Goal: Task Accomplishment & Management: Manage account settings

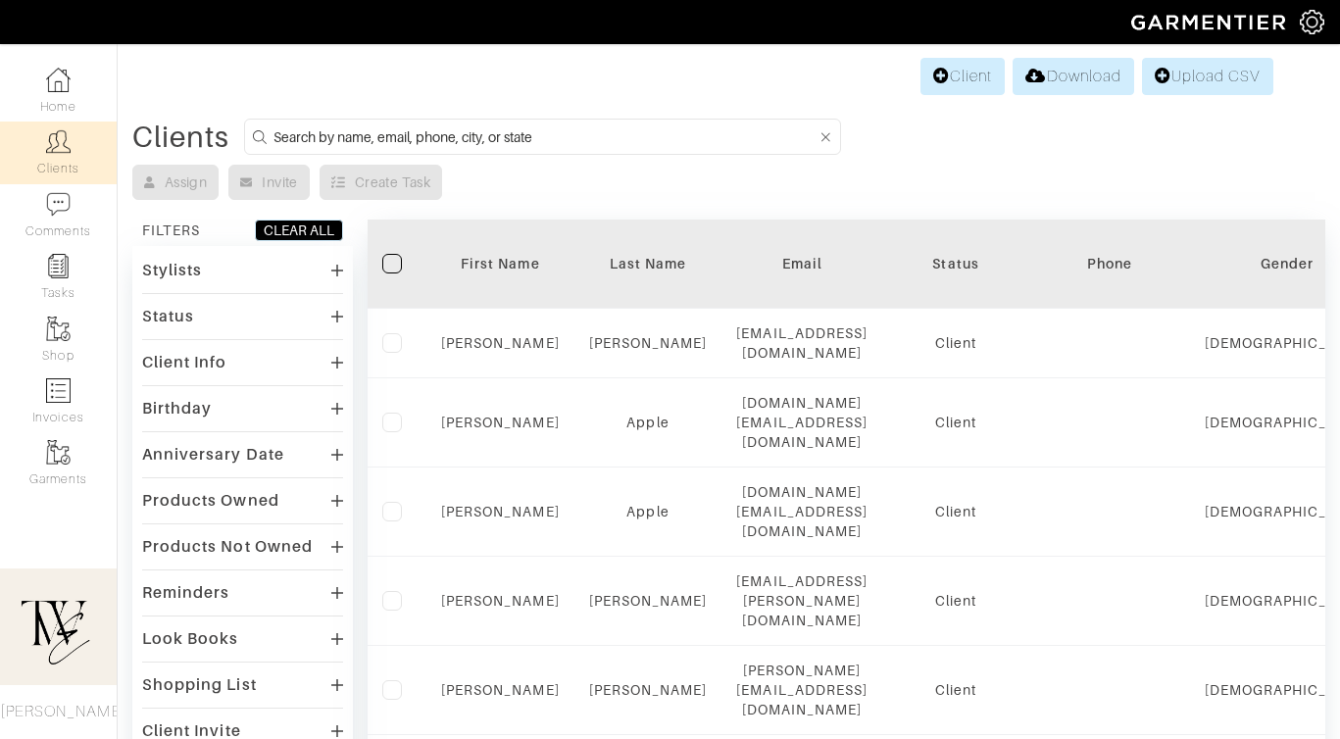
click at [488, 264] on div "First Name" at bounding box center [500, 264] width 119 height 20
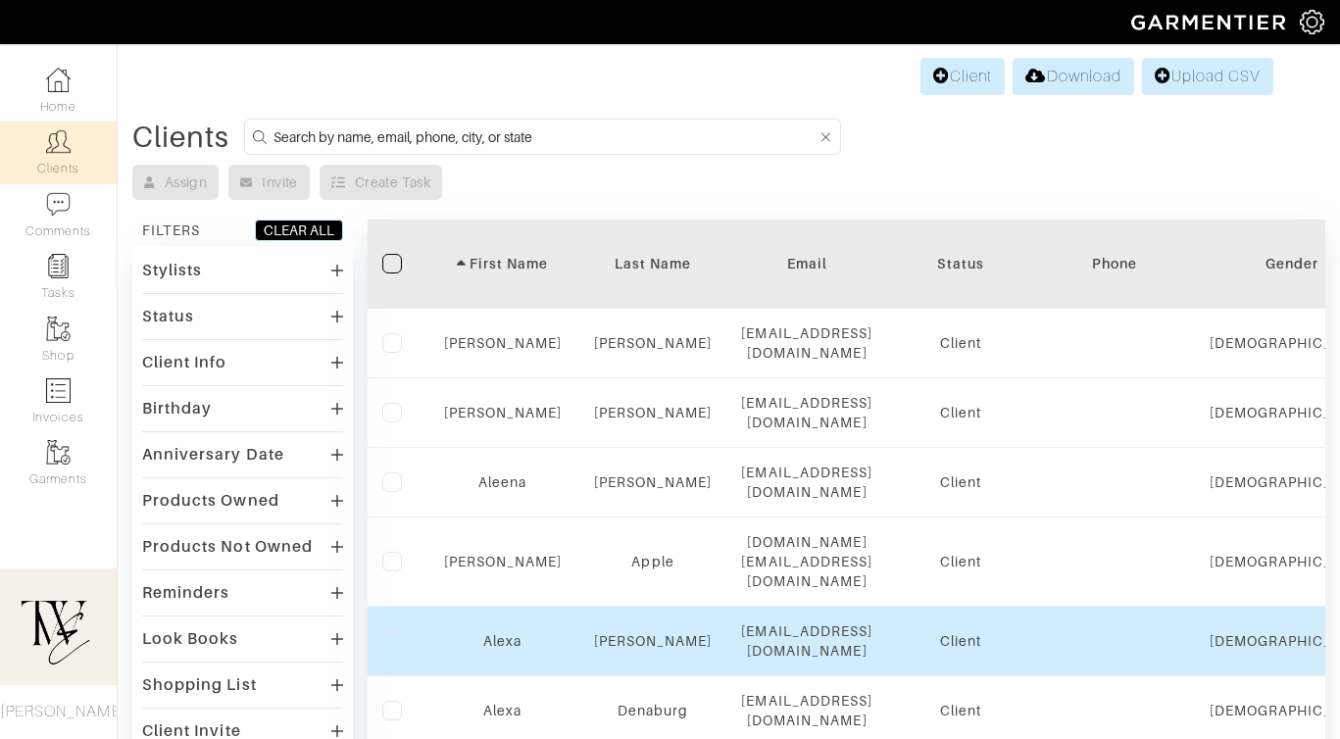
scroll to position [1362, 0]
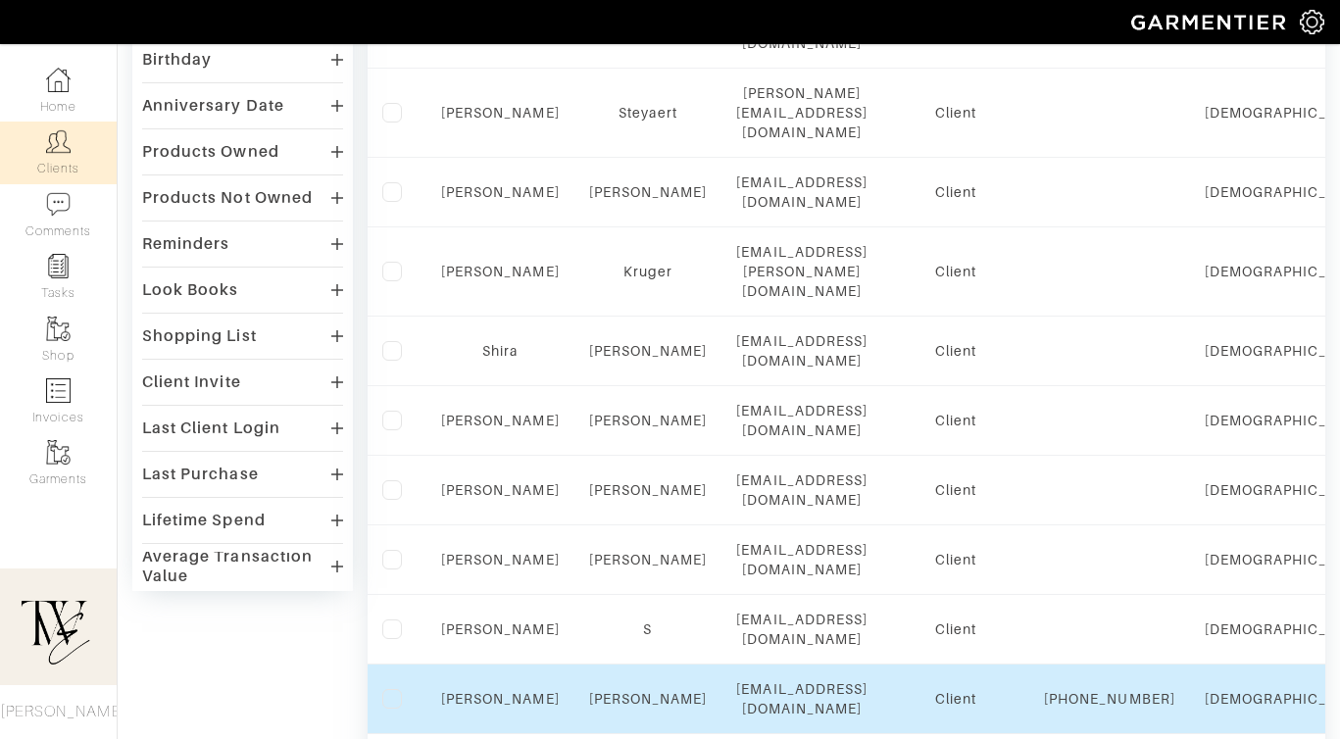
scroll to position [351, 0]
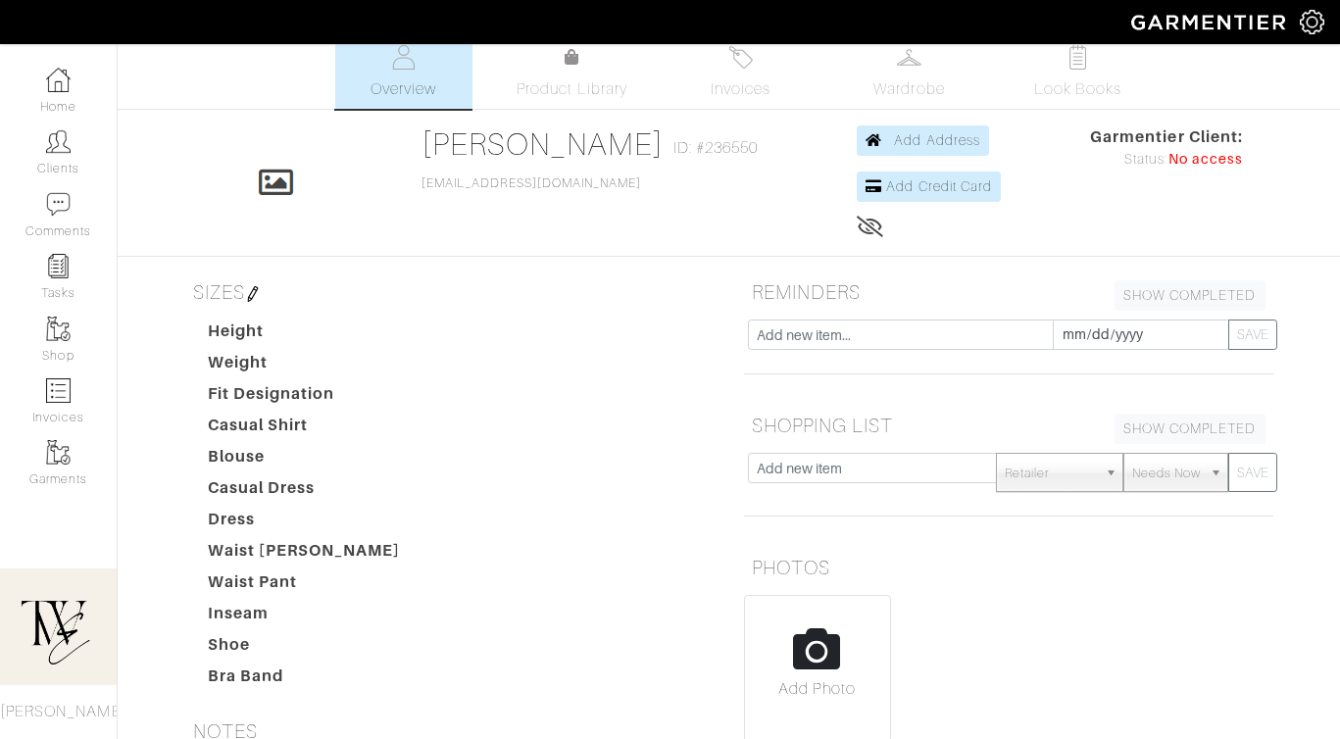
scroll to position [36, 0]
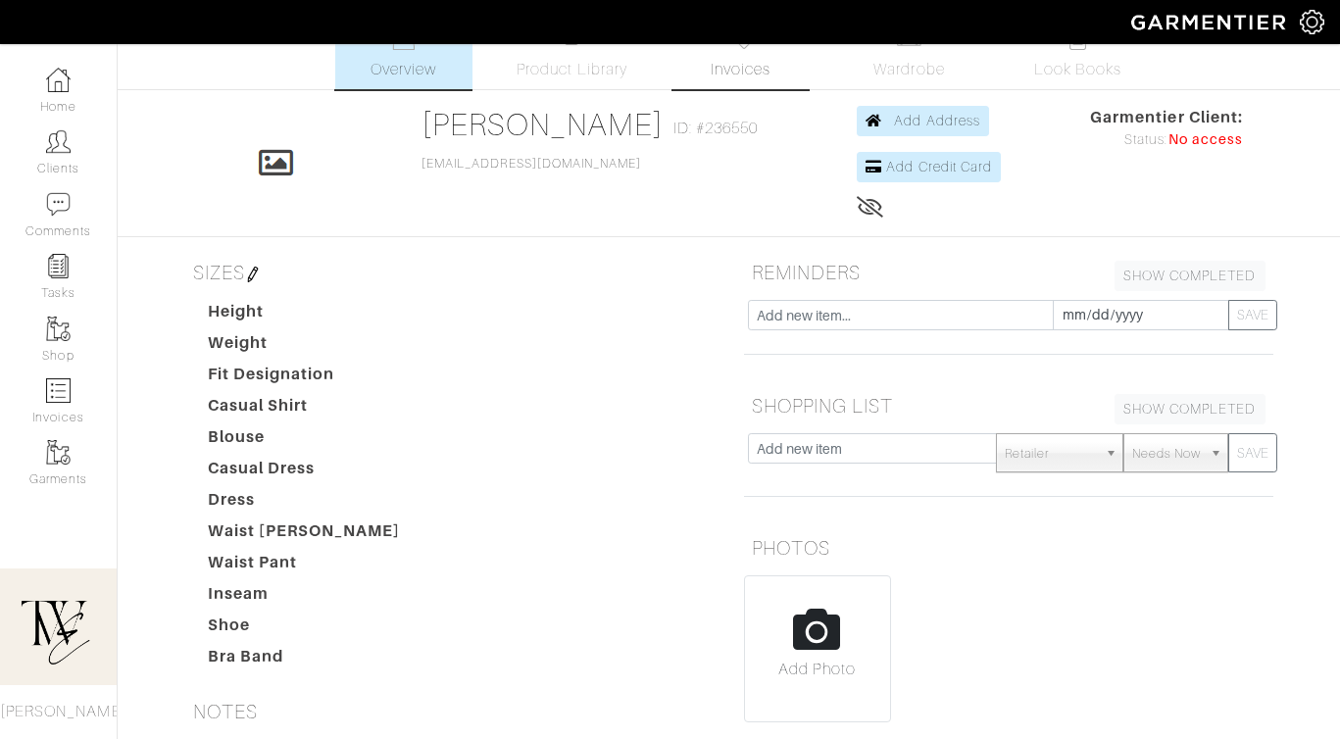
click at [717, 60] on span "Invoices" at bounding box center [741, 70] width 60 height 24
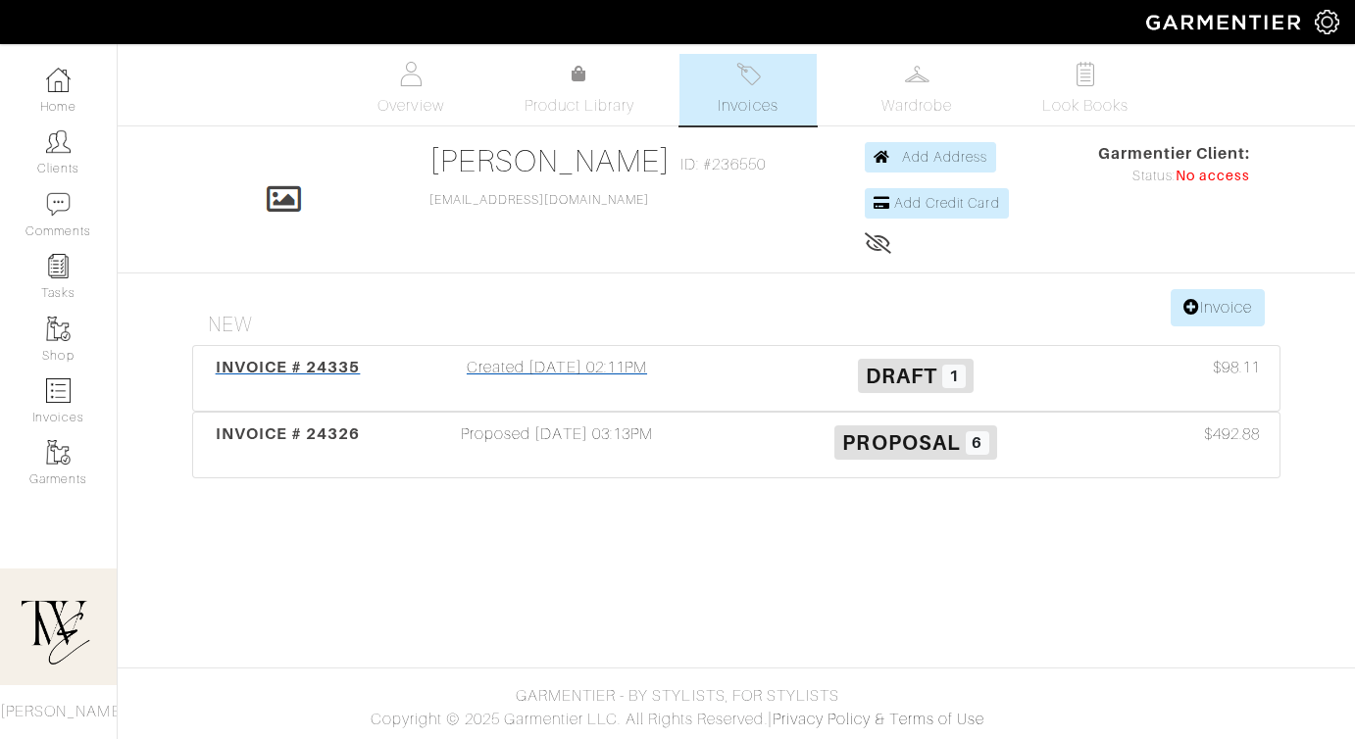
click at [303, 364] on span "INVOICE # 24335" at bounding box center [288, 367] width 145 height 19
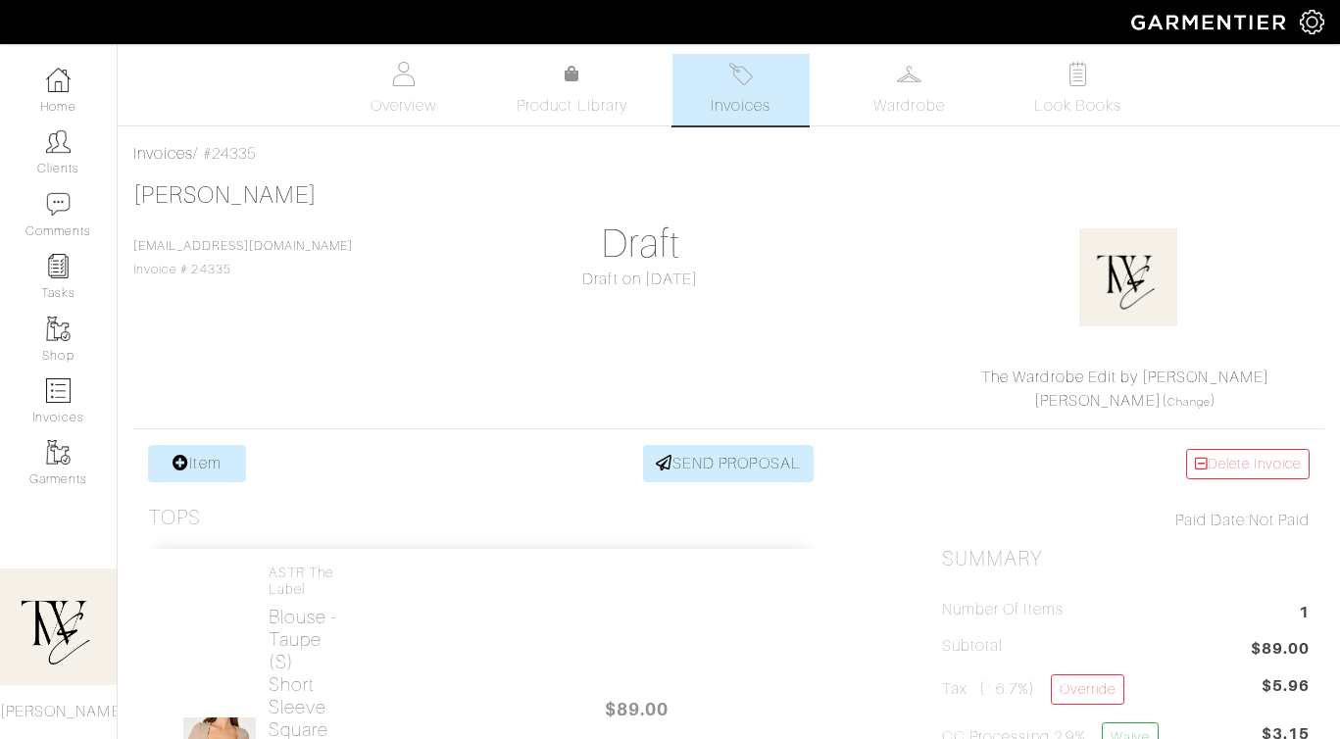
scroll to position [385, 0]
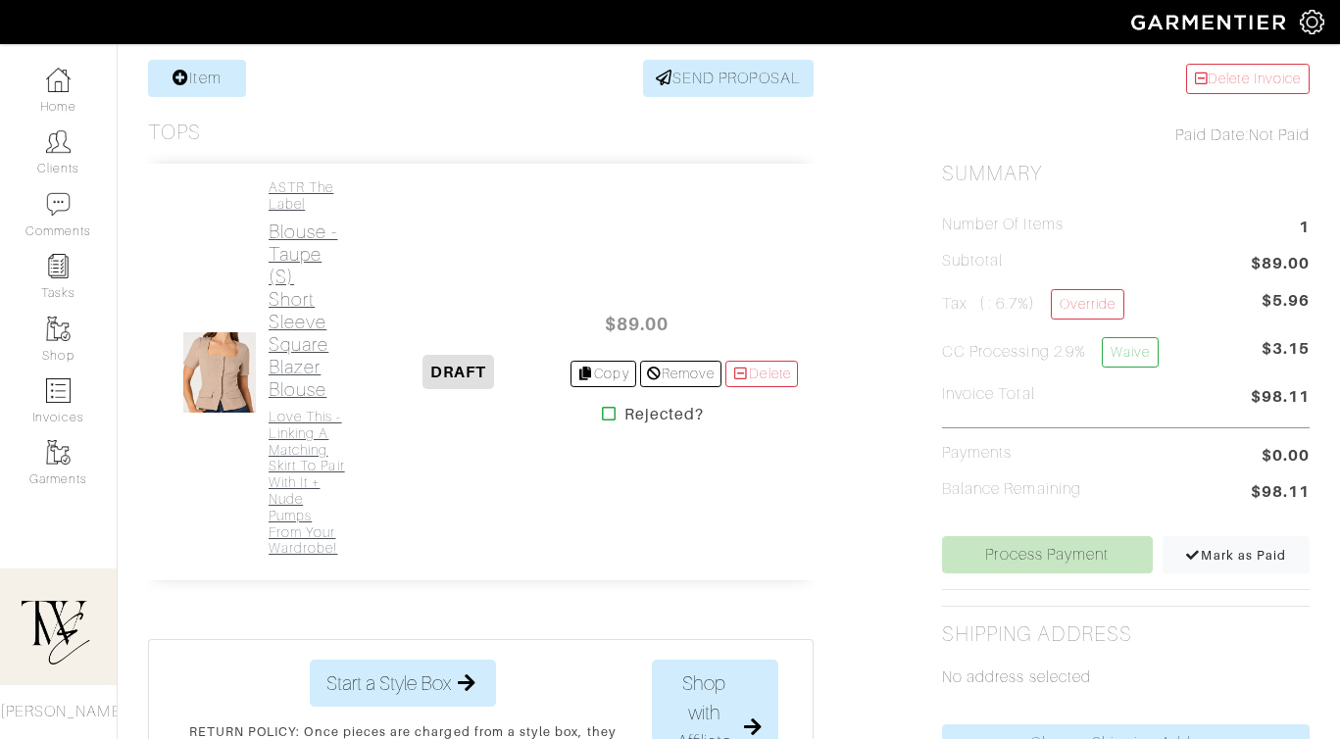
click at [313, 341] on h2 "Blouse - Taupe (S) Short Sleeve Square Blazer Blouse" at bounding box center [308, 311] width 79 height 180
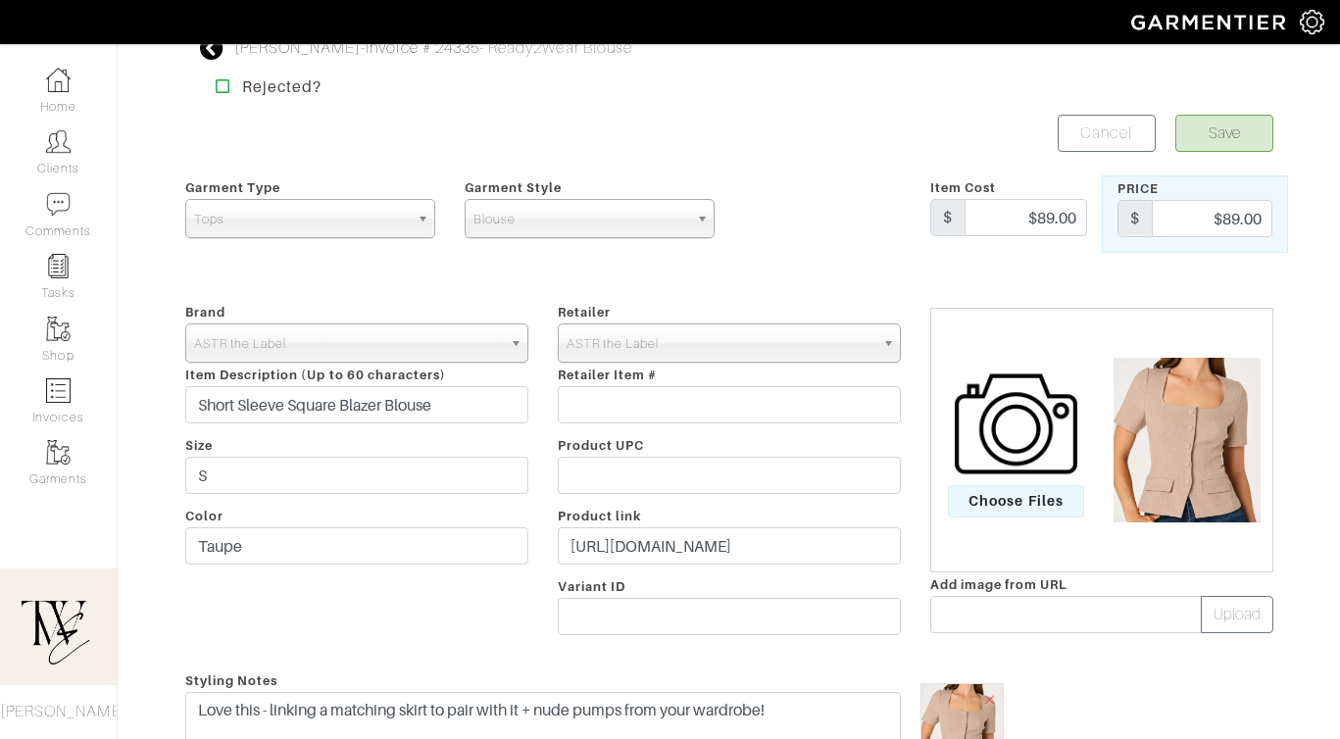
scroll to position [33, 0]
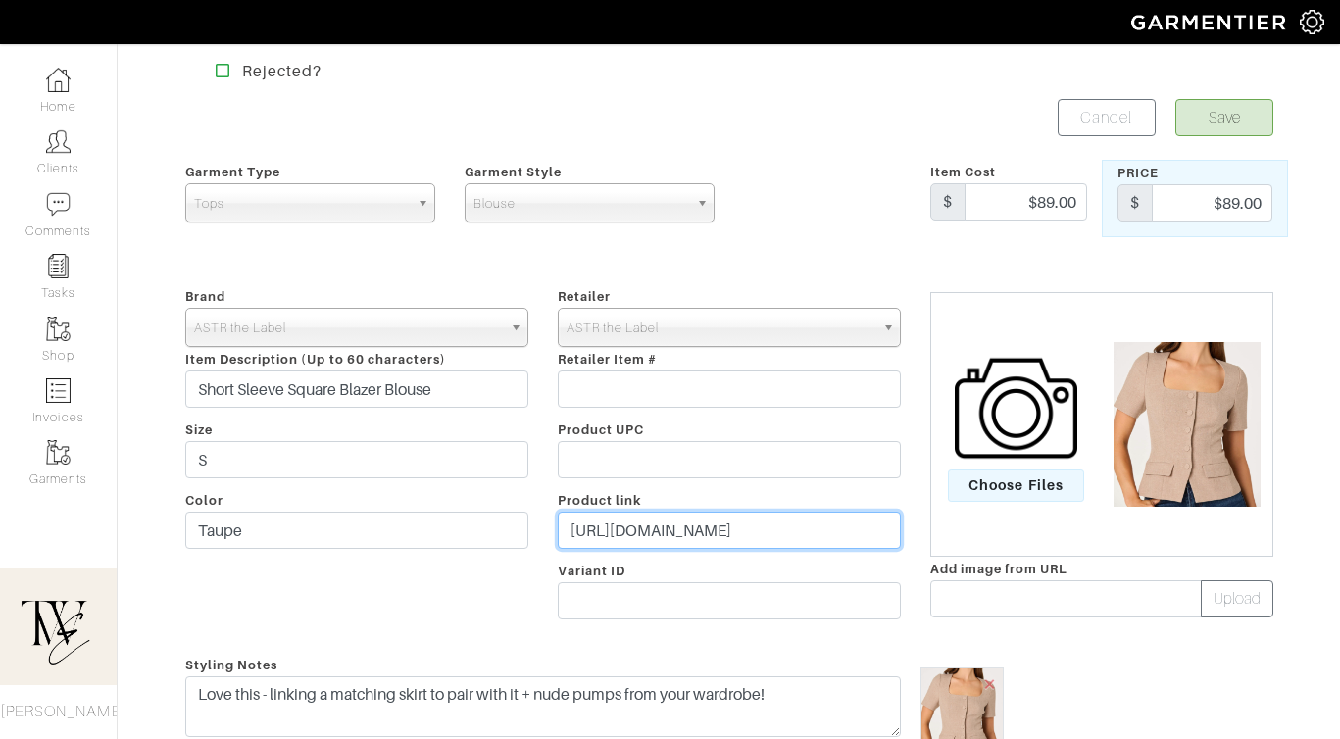
click at [635, 538] on input "https://go.shopmy.us/p-22806109" at bounding box center [729, 530] width 343 height 37
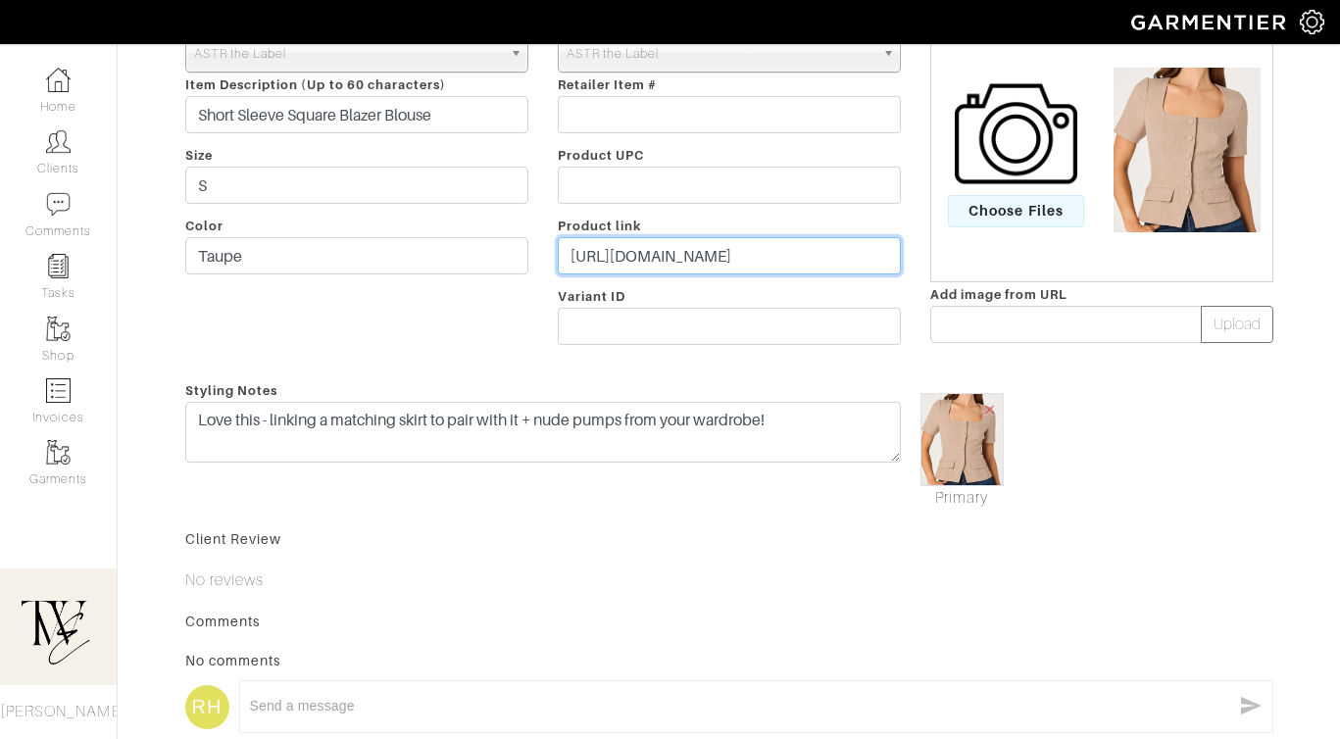
scroll to position [454, 0]
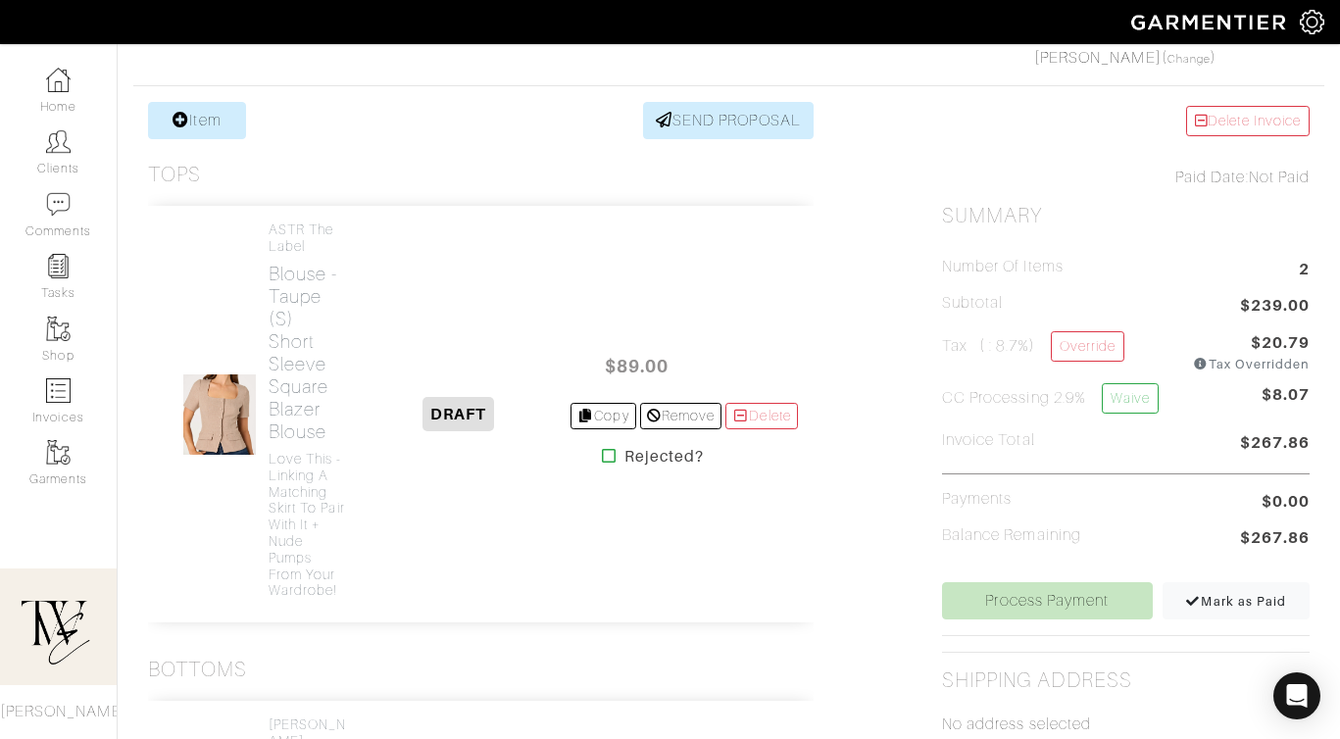
scroll to position [843, 0]
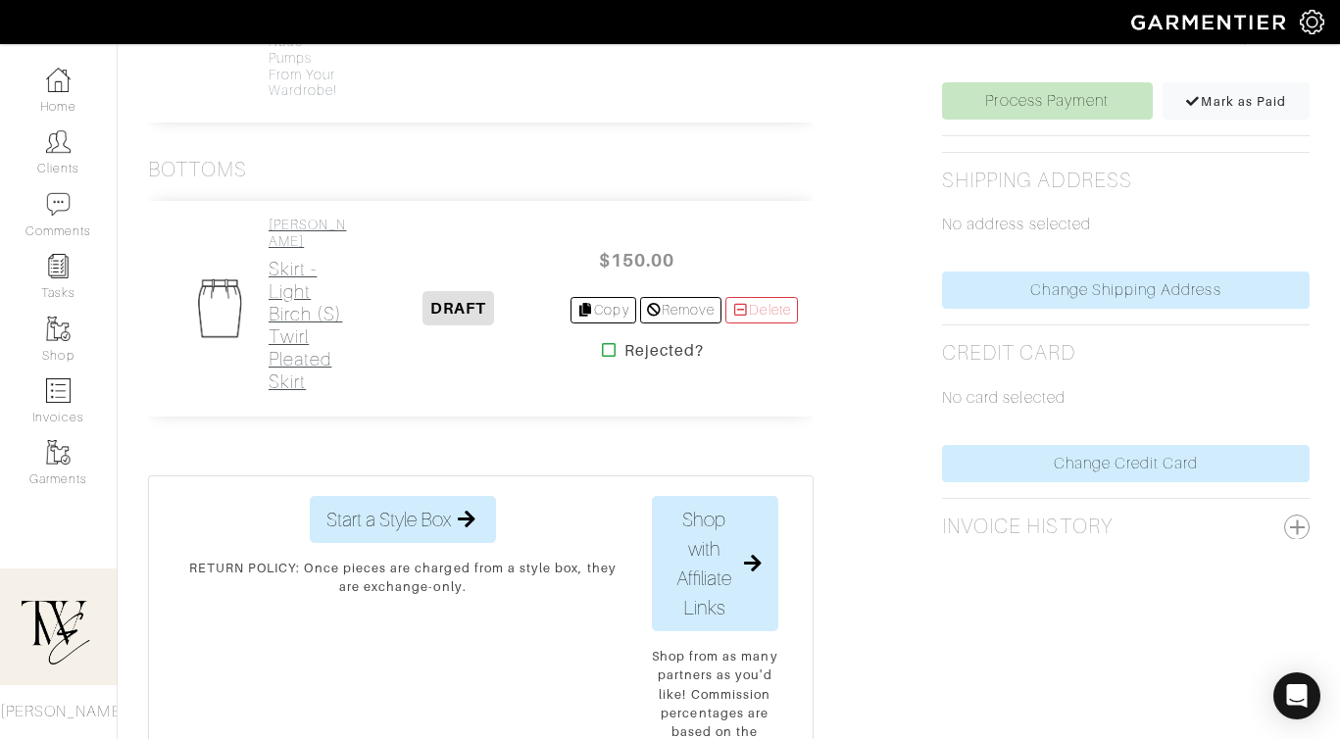
click at [302, 258] on h2 "Skirt - Light Birch (S) Twirl Pleated Skirt" at bounding box center [308, 325] width 79 height 135
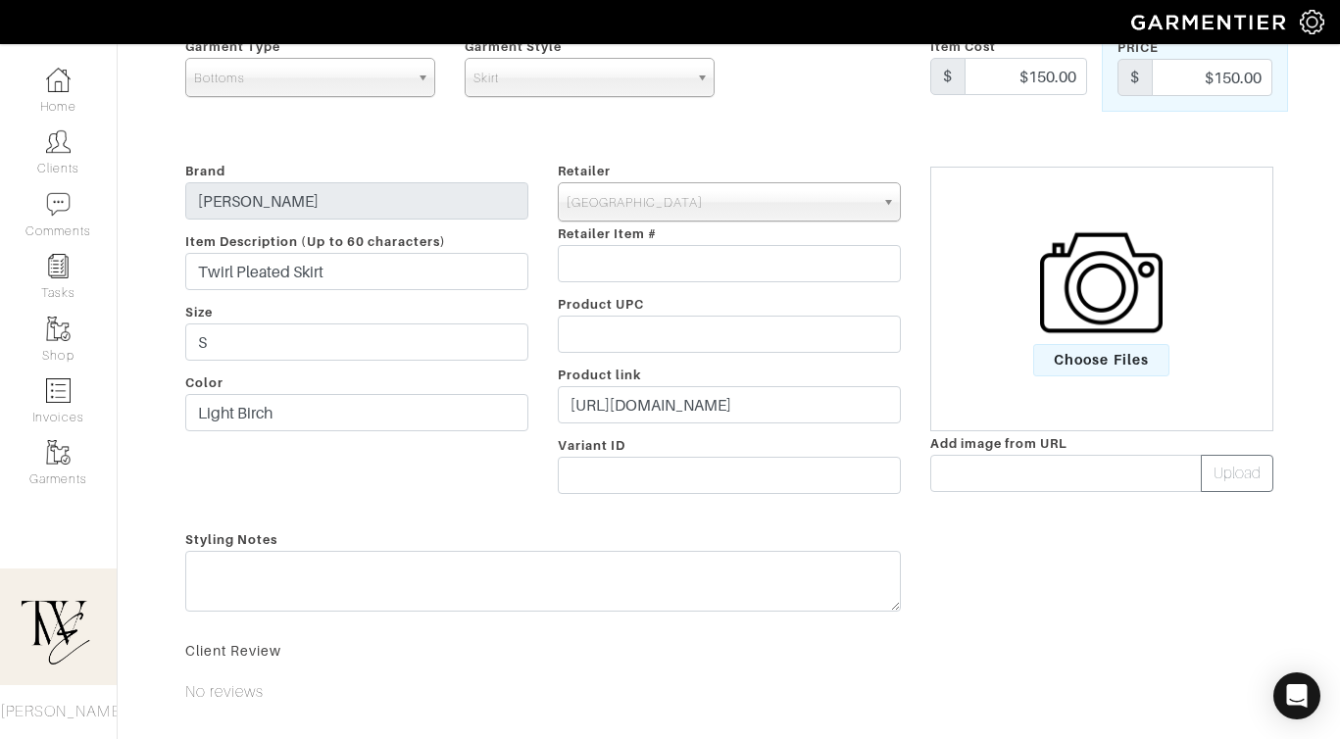
scroll to position [176, 0]
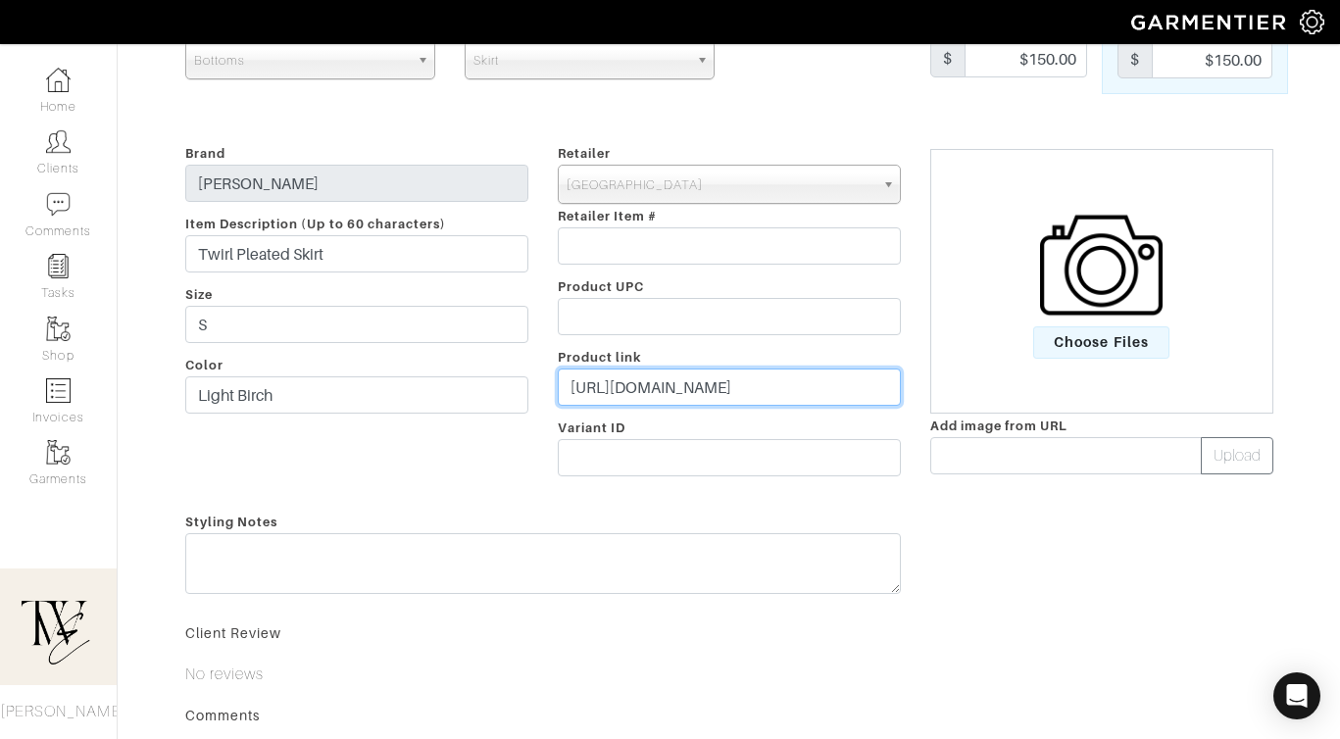
click at [647, 396] on input "https://www.aritzia.com/us/en/product/twirl-pleated-skirt/120828.html?color=114…" at bounding box center [729, 387] width 343 height 37
click at [645, 385] on input "https://www.aritzia.com/us/en/product/twirl-pleated-skirt/120828.html?color=114…" at bounding box center [729, 387] width 343 height 37
paste input "go.shopmy.us/p-2283539"
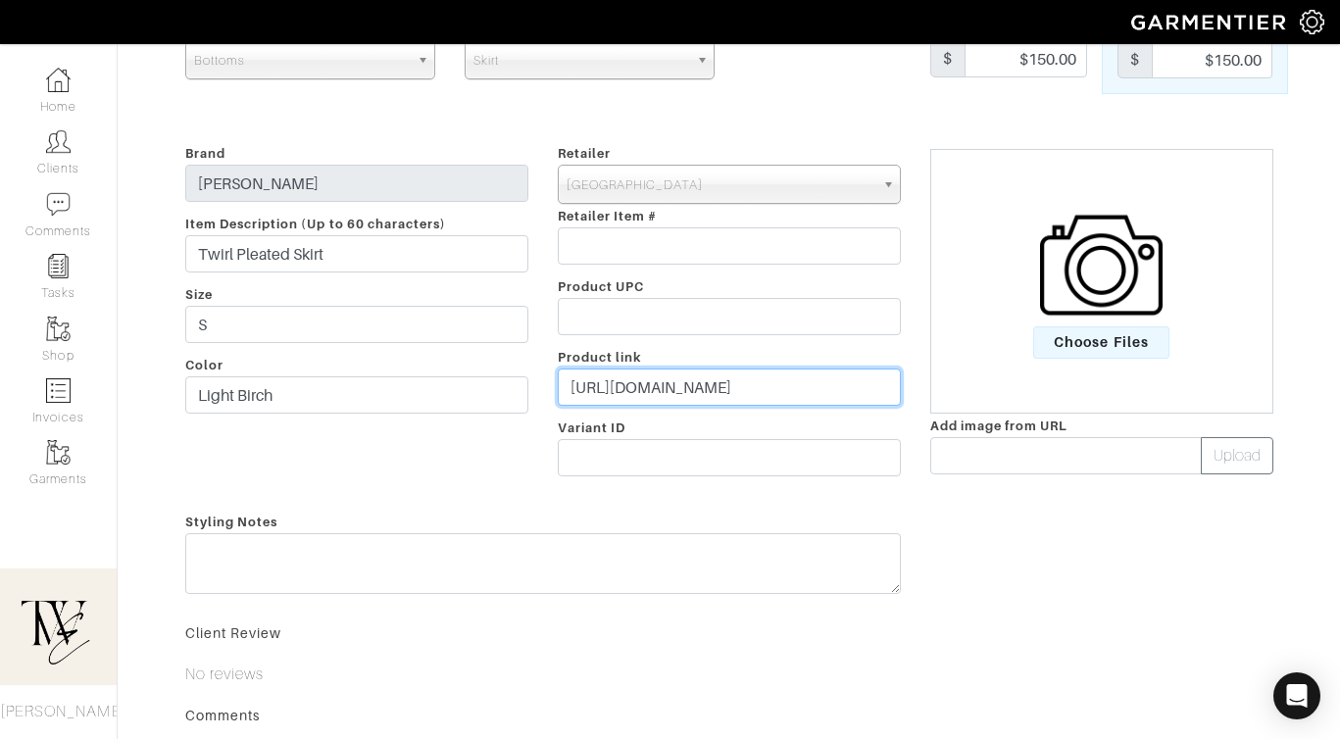
scroll to position [428, 0]
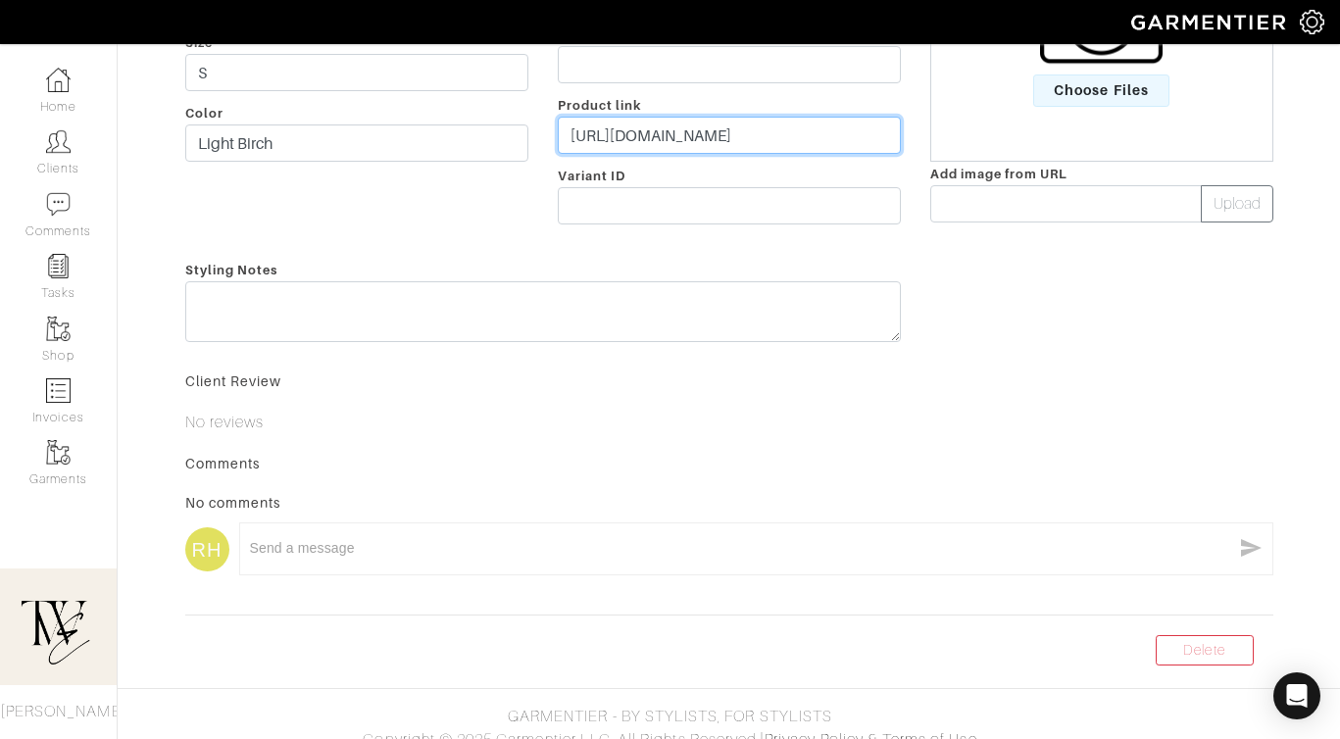
type input "https://go.shopmy.us/p-22835392"
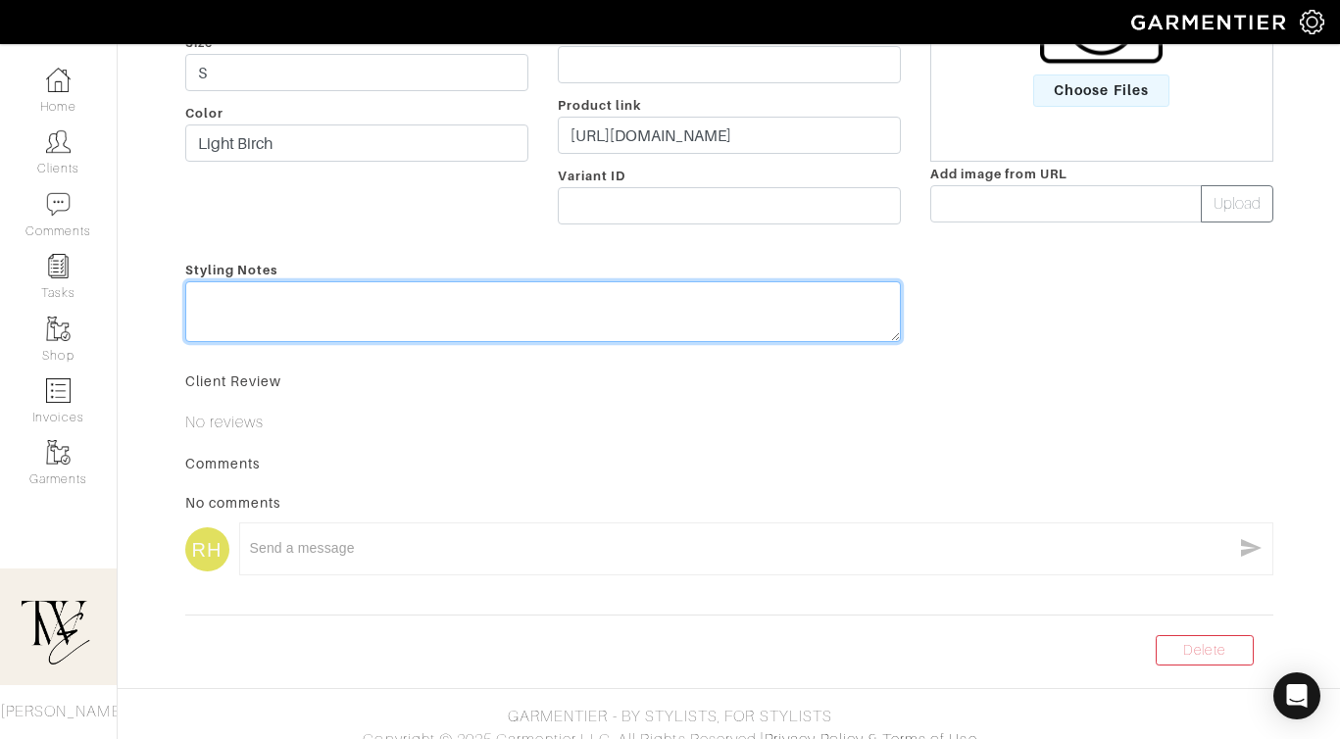
click at [625, 334] on textarea at bounding box center [543, 311] width 716 height 61
type textarea "Gorgeous skirt! Can pair with the ASTR top and offers a nice alternative to a p…"
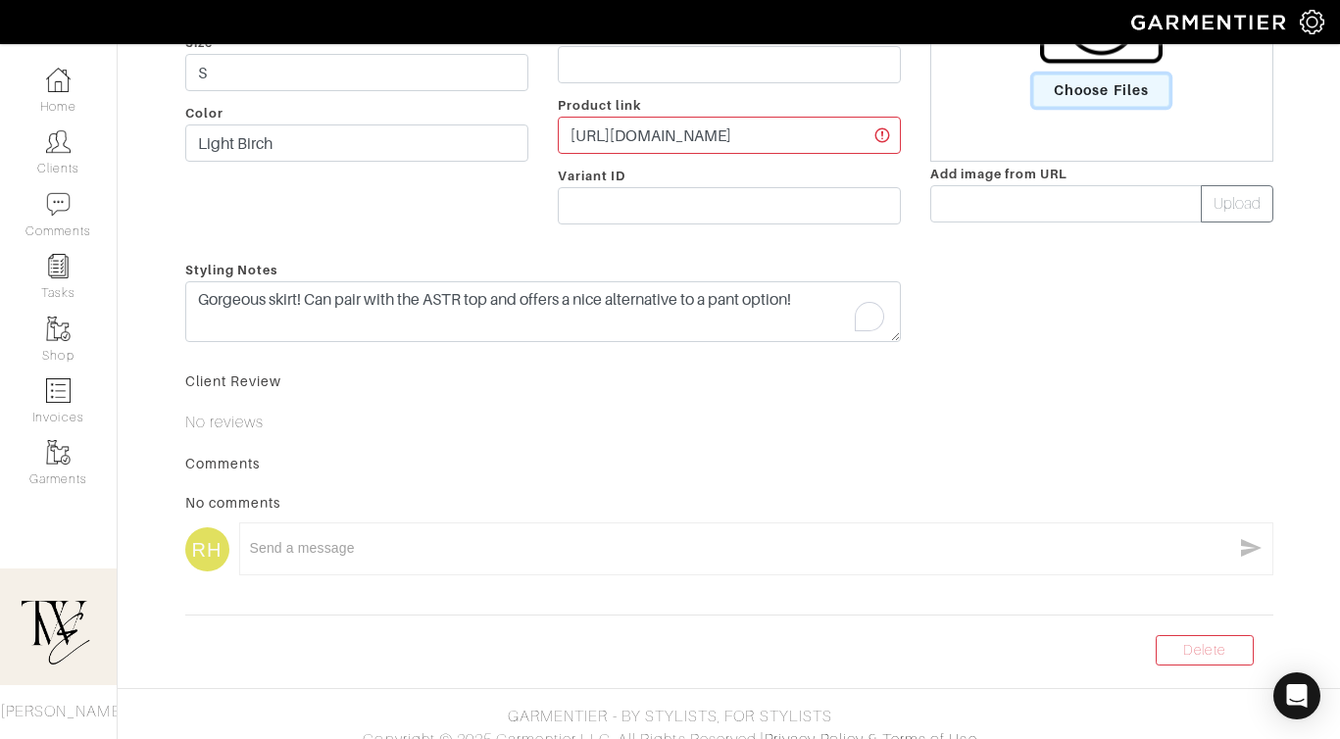
click at [1048, 94] on span "Choose Files" at bounding box center [1101, 91] width 136 height 32
click at [0, 0] on input "Choose Files" at bounding box center [0, 0] width 0 height 0
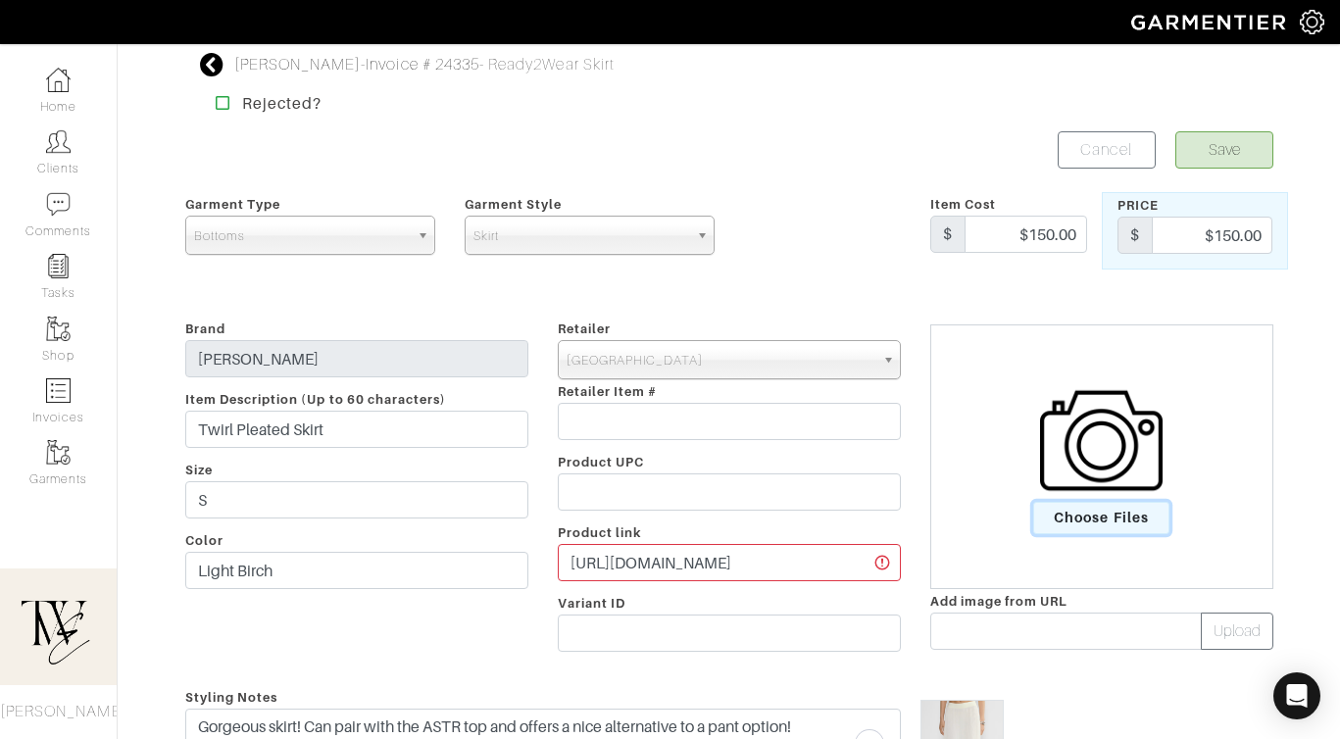
scroll to position [0, 0]
click at [1238, 162] on button "Save" at bounding box center [1224, 150] width 98 height 37
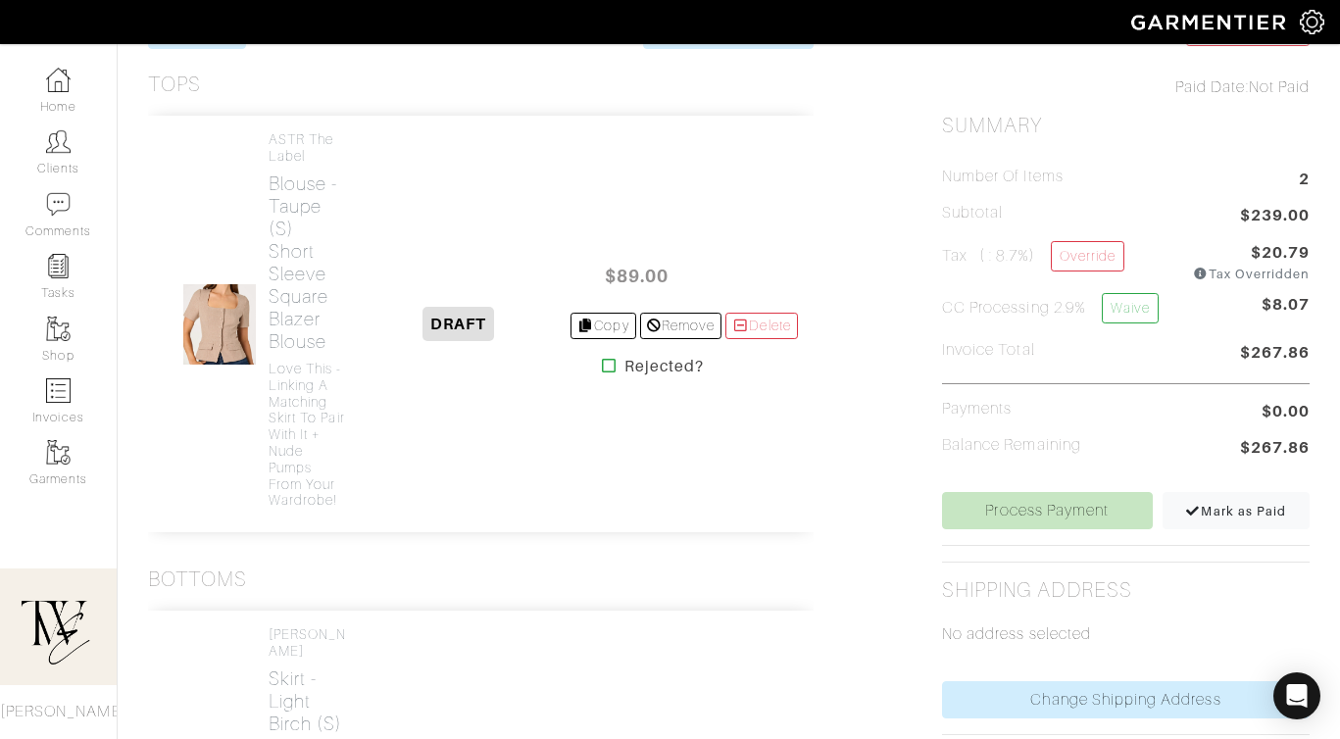
scroll to position [310, 0]
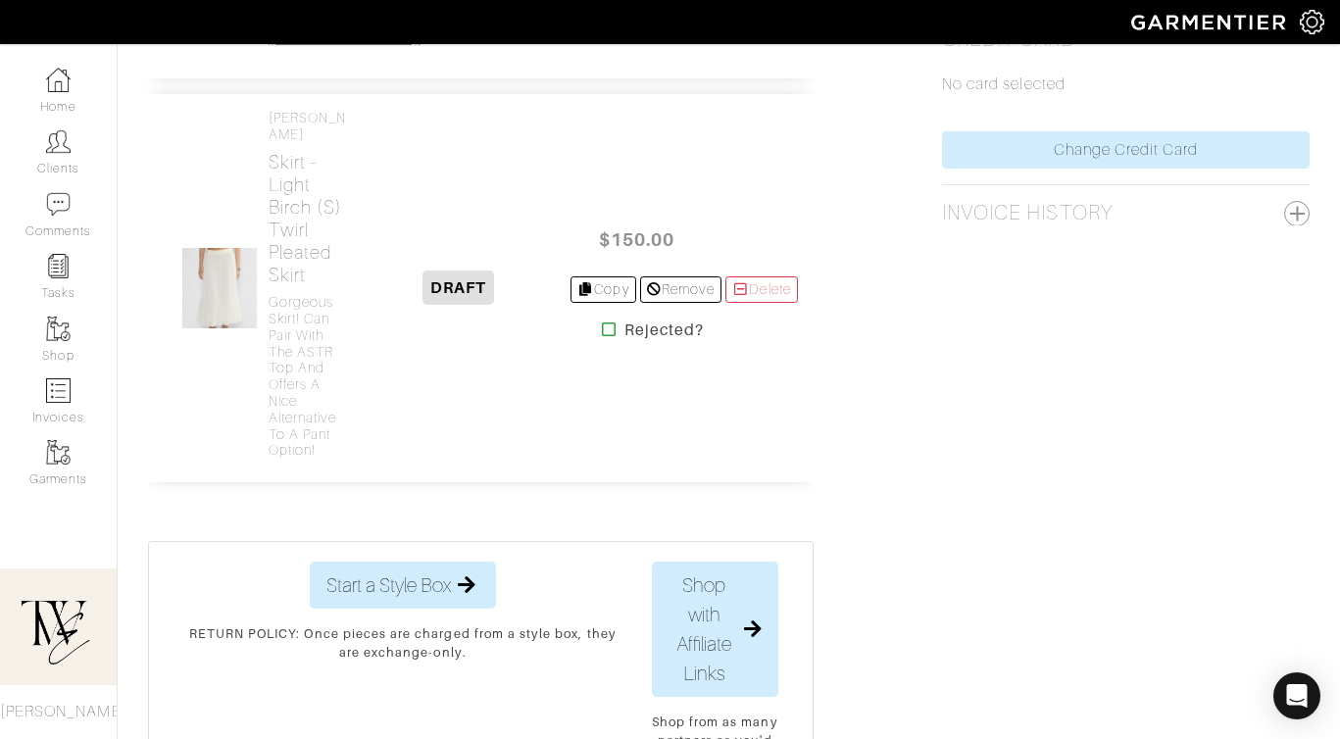
scroll to position [1183, 0]
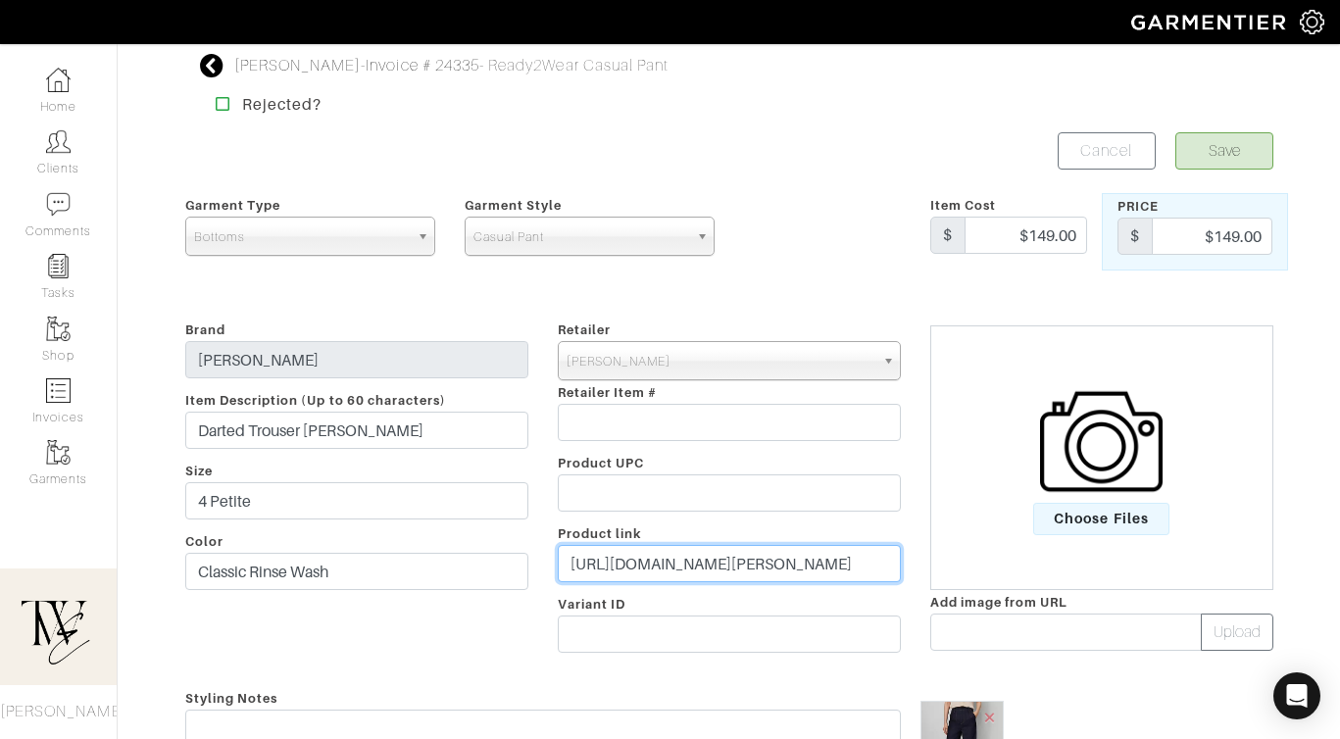
click at [743, 569] on input "https://www.anntaylor.com/petites/petite-jeans/cata000033/petite-darted-waist-t…" at bounding box center [729, 563] width 343 height 37
paste input "go.shopmy.us/p-22836374"
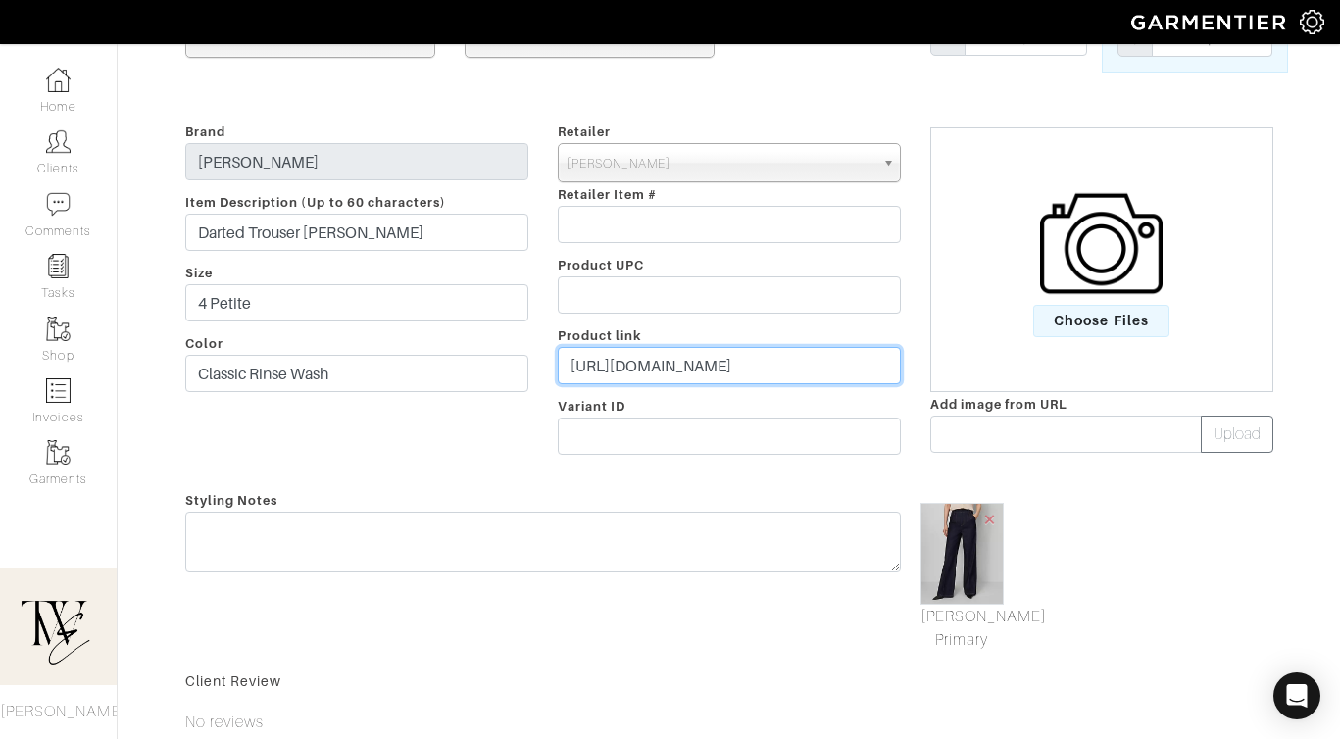
scroll to position [225, 0]
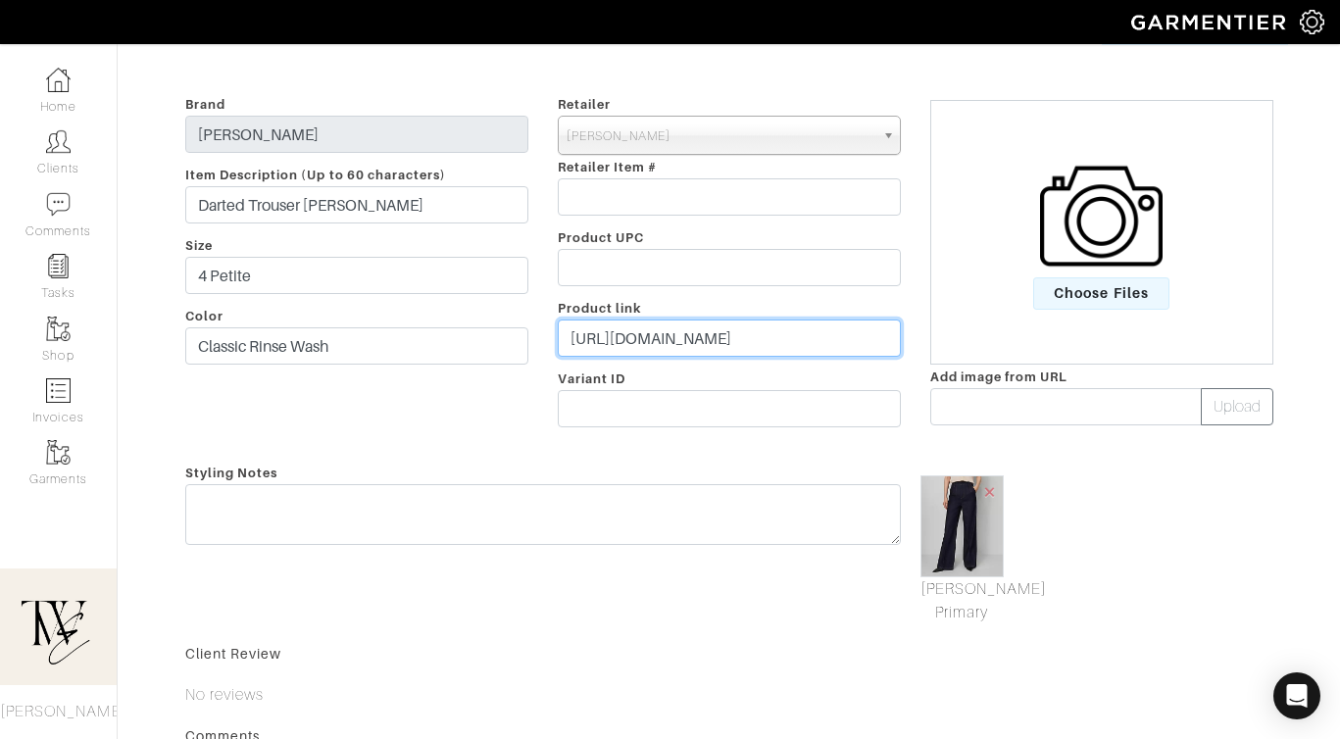
type input "https://go.shopmy.us/p-22836374"
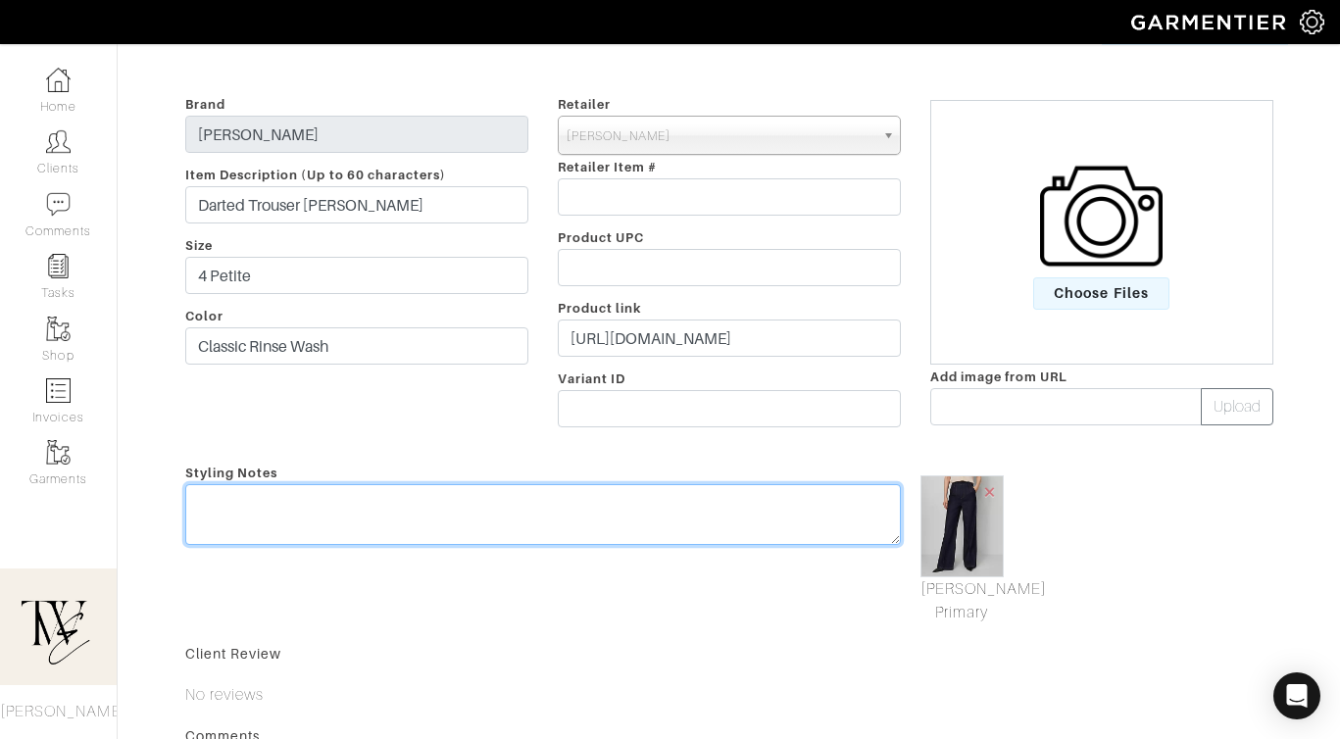
click at [748, 504] on div "Styling Notes" at bounding box center [543, 543] width 745 height 164
type textarea "R"
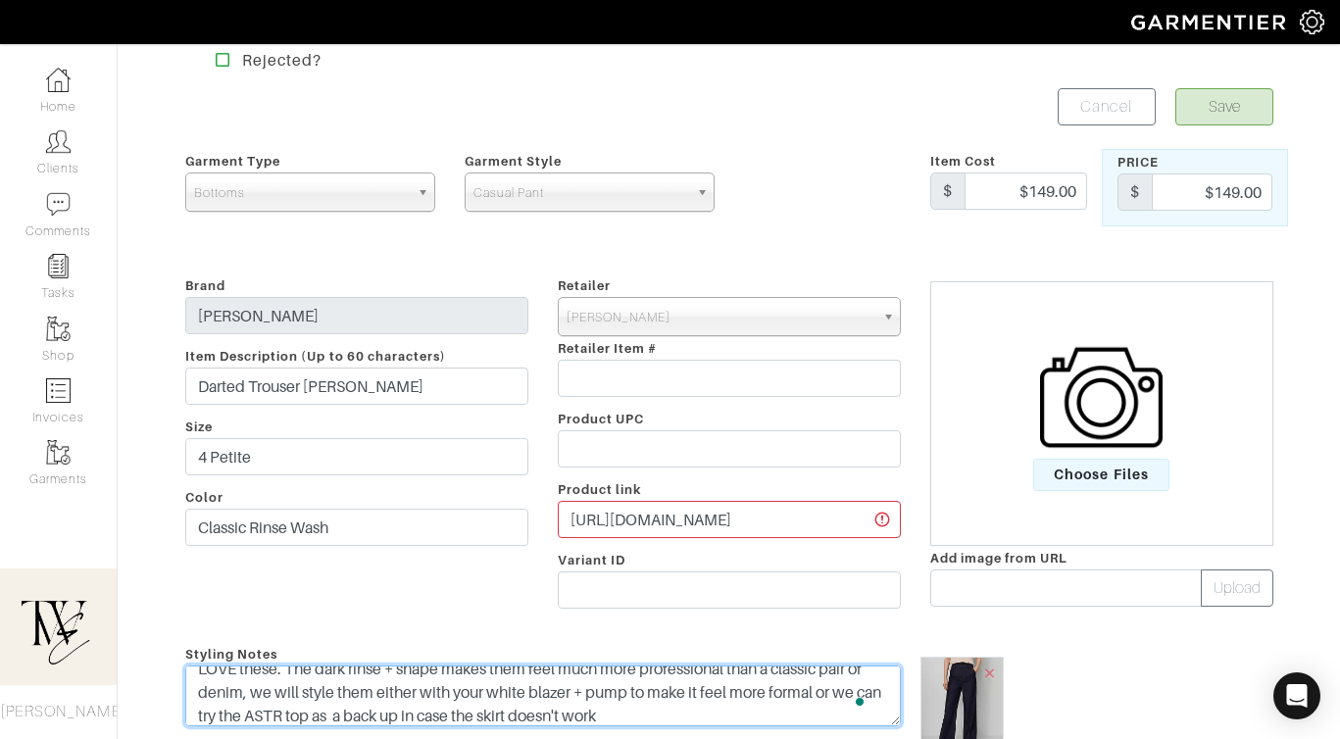
scroll to position [0, 0]
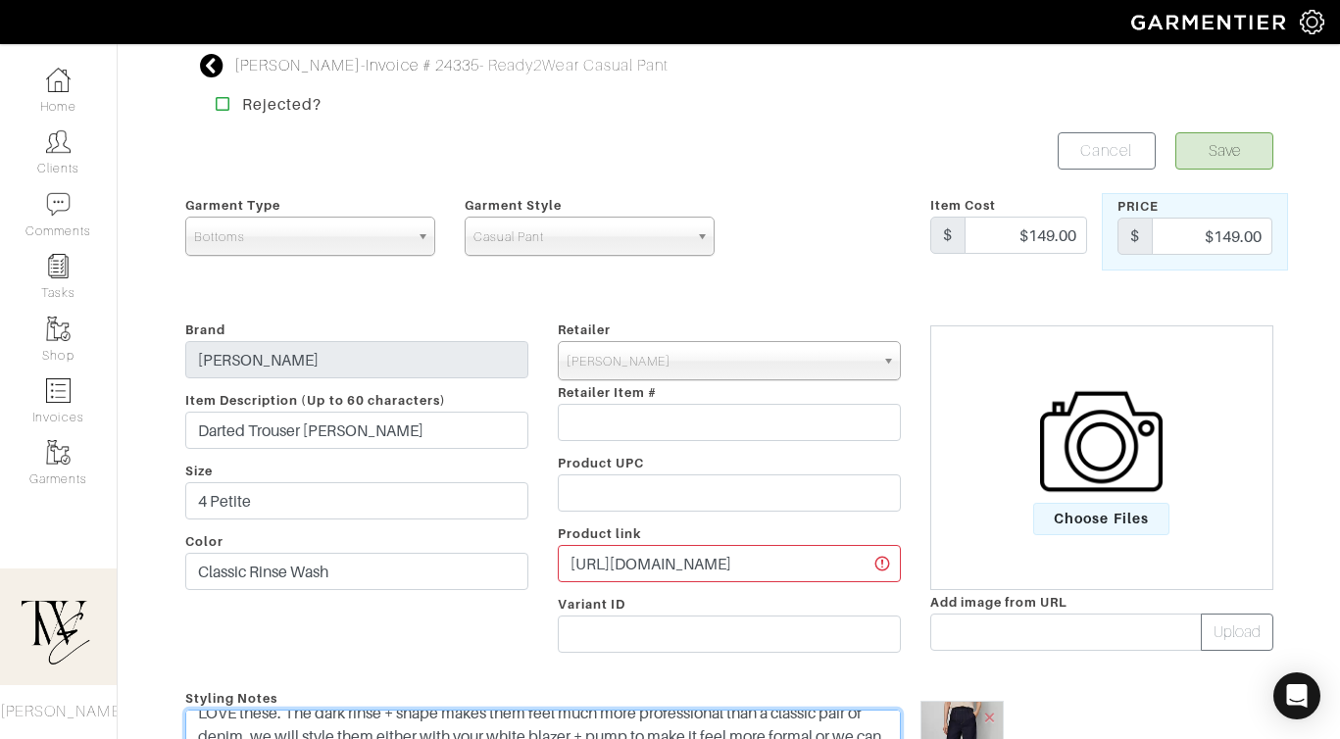
type textarea "LOVE these. The dark rinse + shape makes them feel much more professional than …"
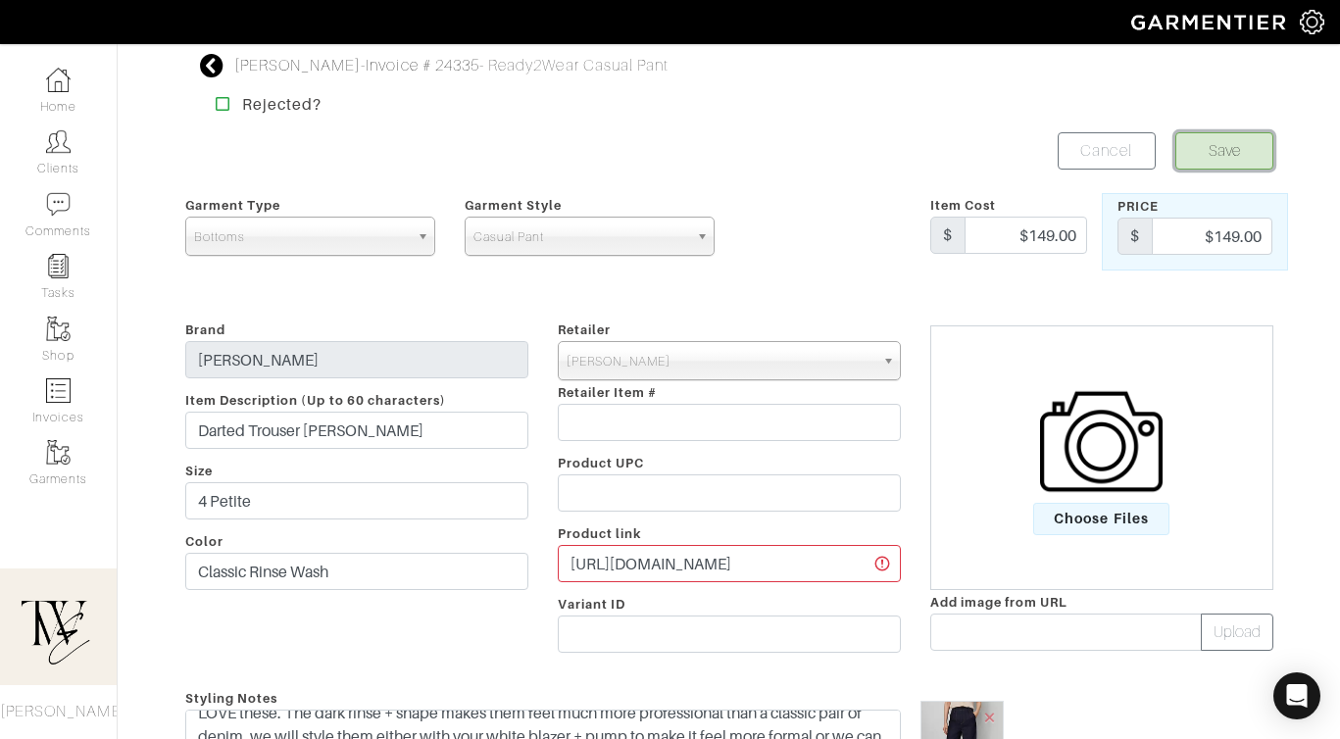
click at [1205, 159] on button "Save" at bounding box center [1224, 150] width 98 height 37
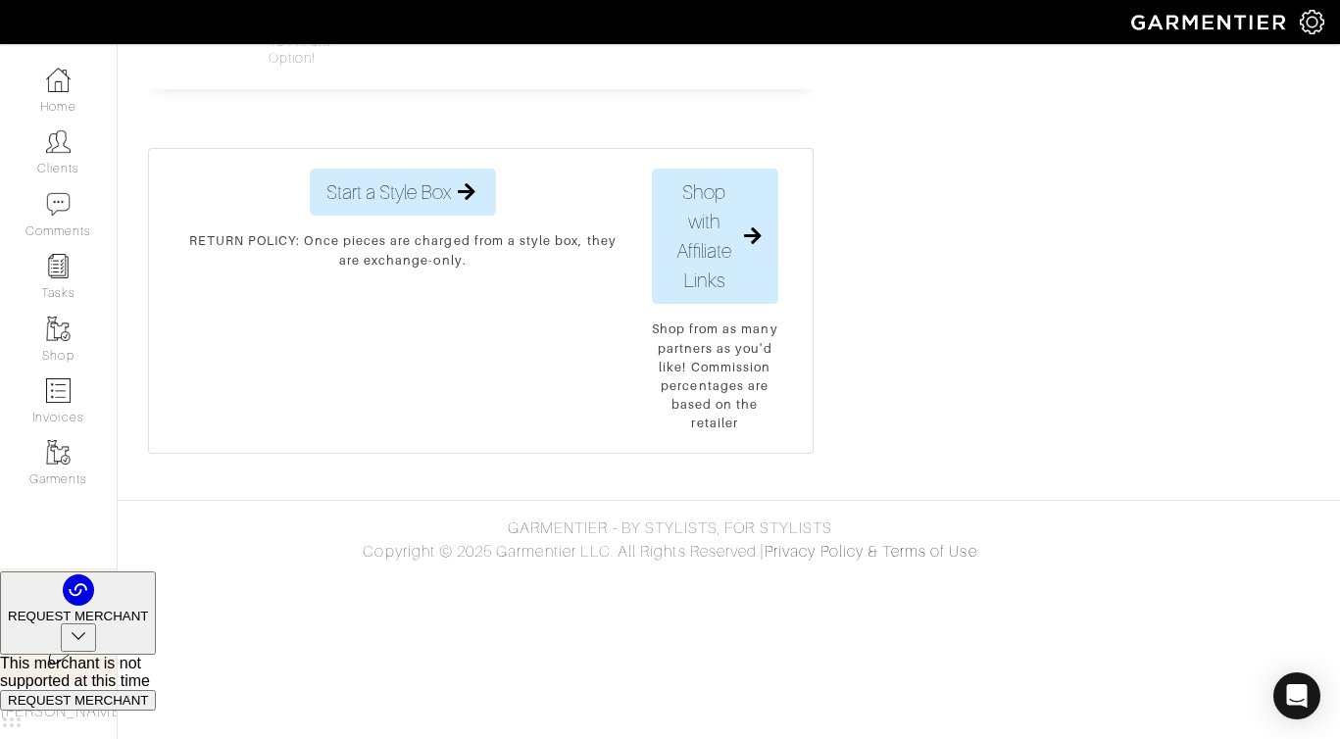
scroll to position [2119, 0]
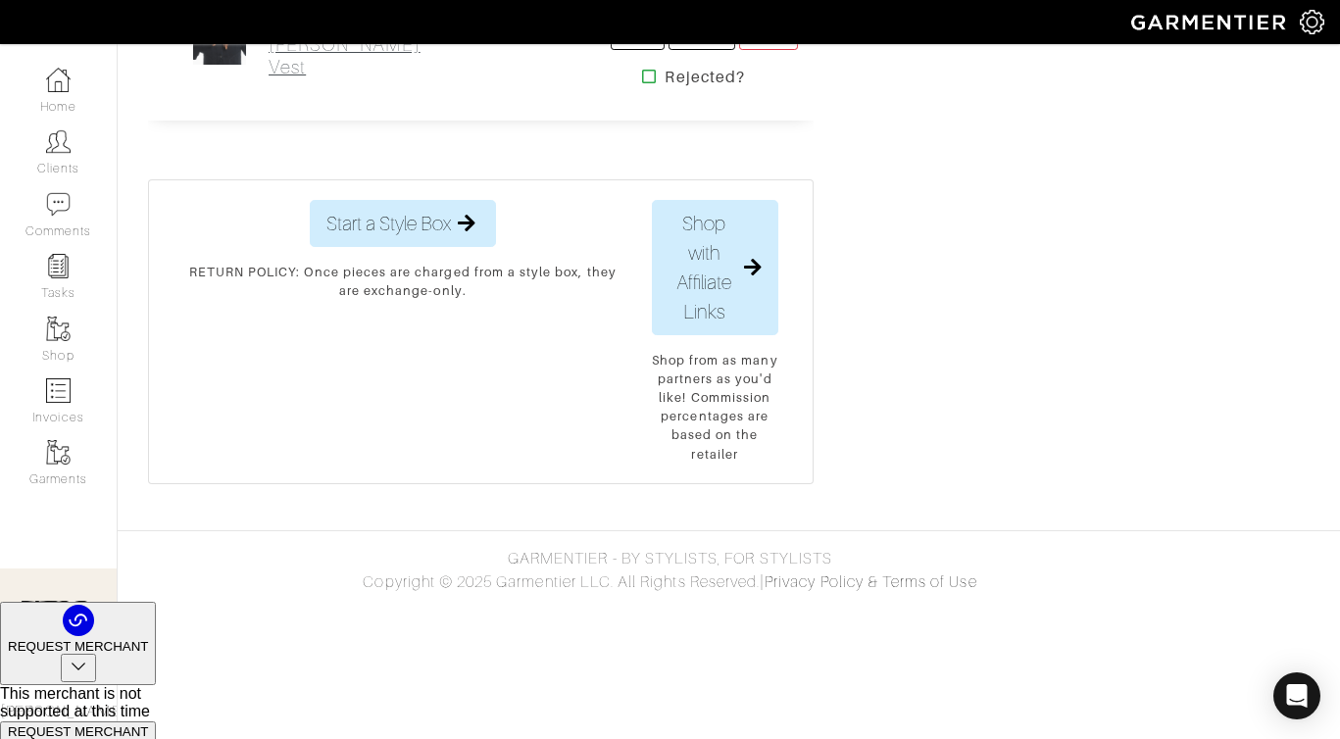
click at [286, 78] on link "Maeve Scarf - Tan Polka Dot [PERSON_NAME] Vest" at bounding box center [345, 21] width 152 height 115
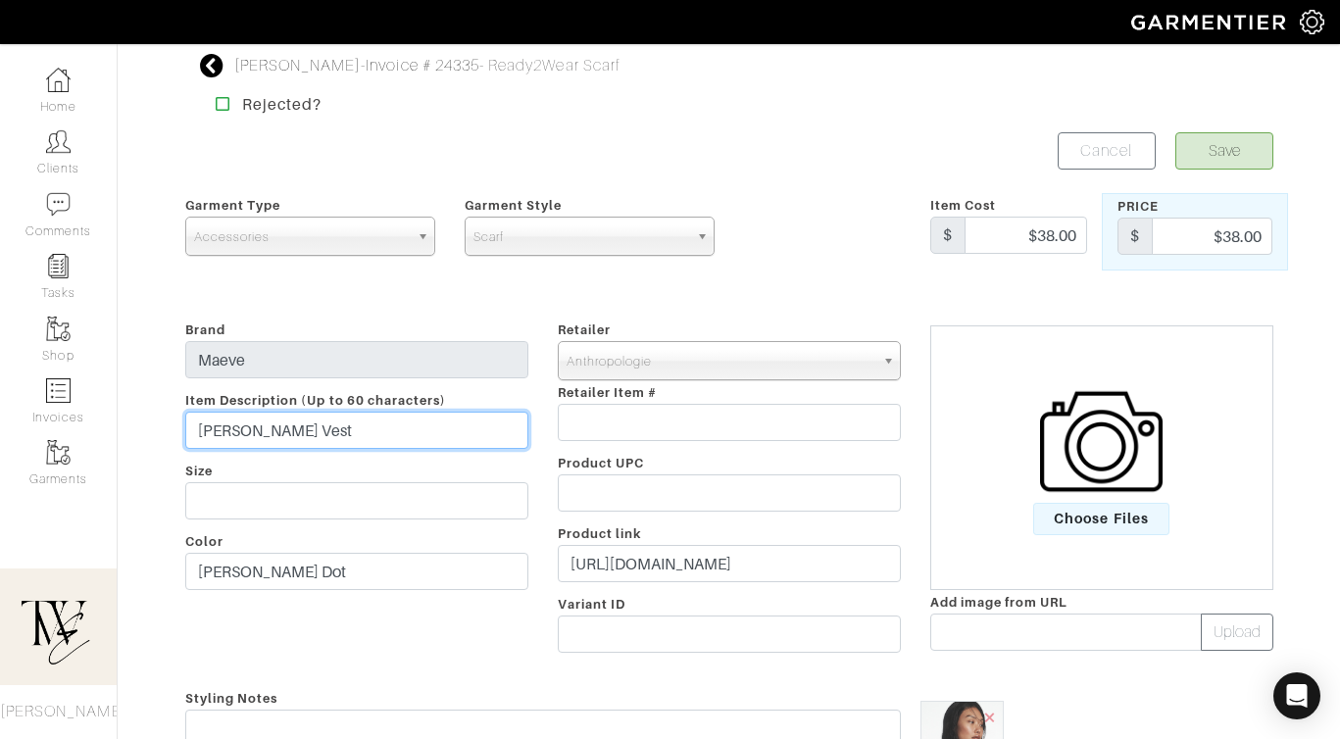
click at [312, 425] on input "[PERSON_NAME] Vest" at bounding box center [356, 430] width 343 height 37
click at [312, 424] on input "[PERSON_NAME] Vest" at bounding box center [356, 430] width 343 height 37
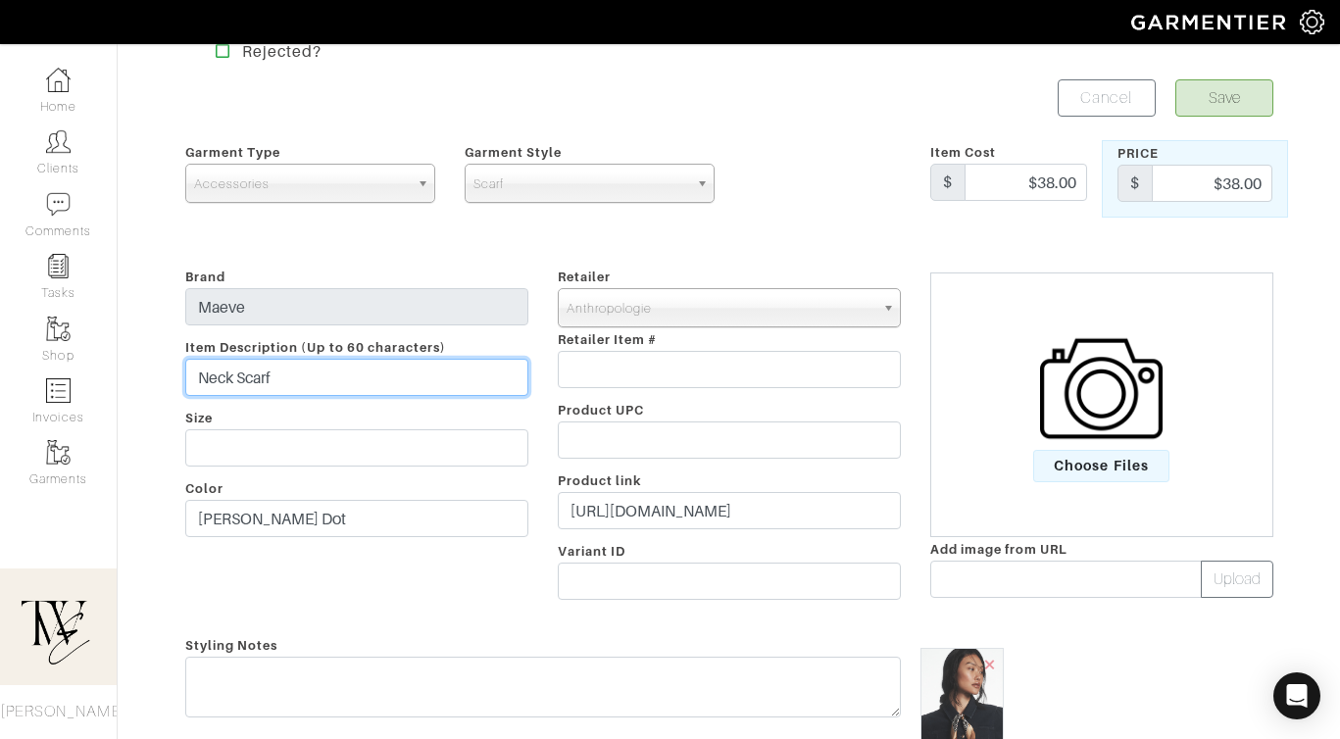
scroll to position [417, 0]
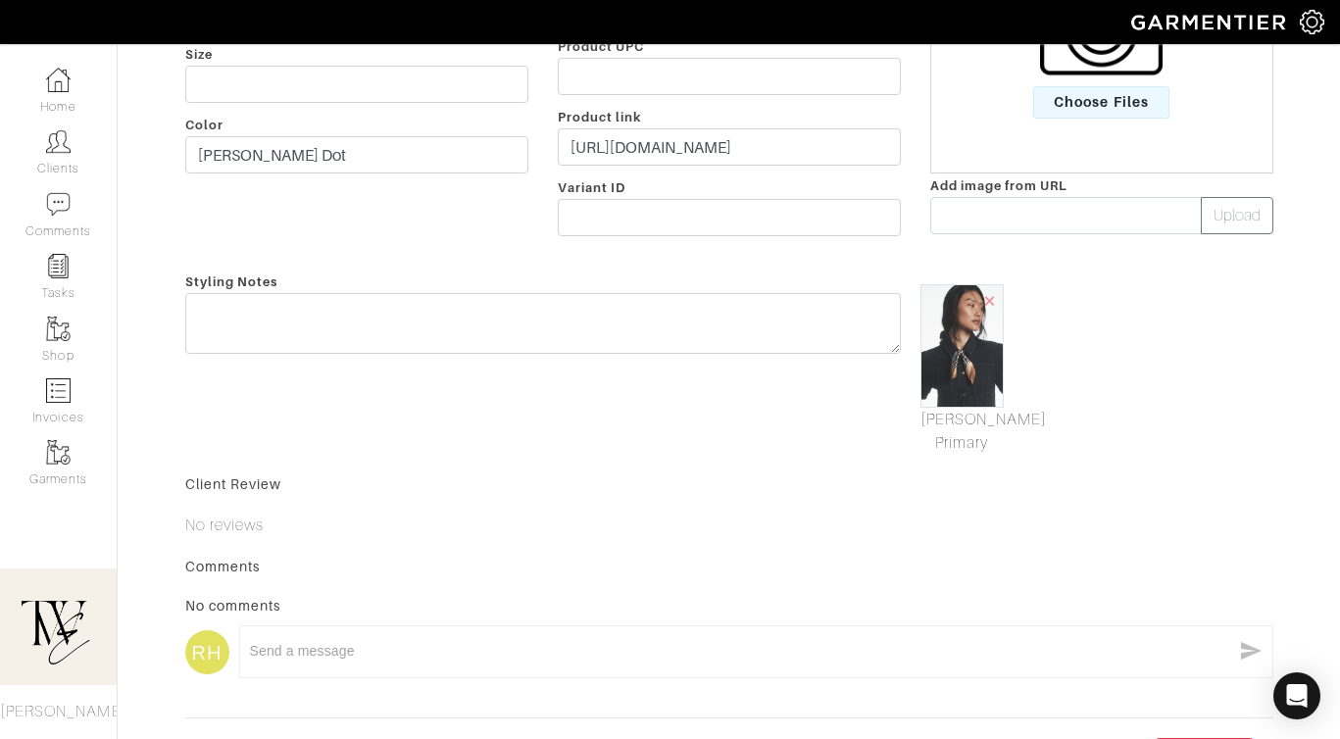
type input "Neck Scarf"
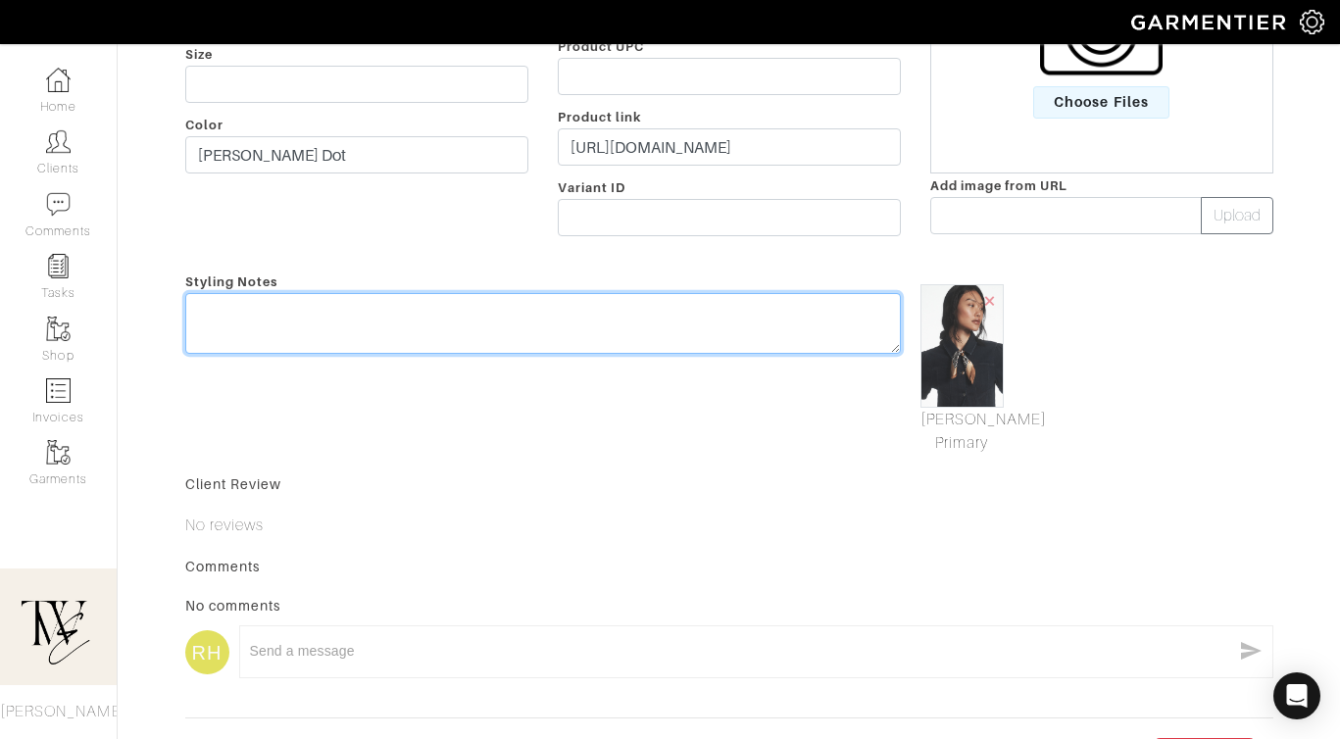
click at [324, 338] on textarea at bounding box center [543, 323] width 716 height 61
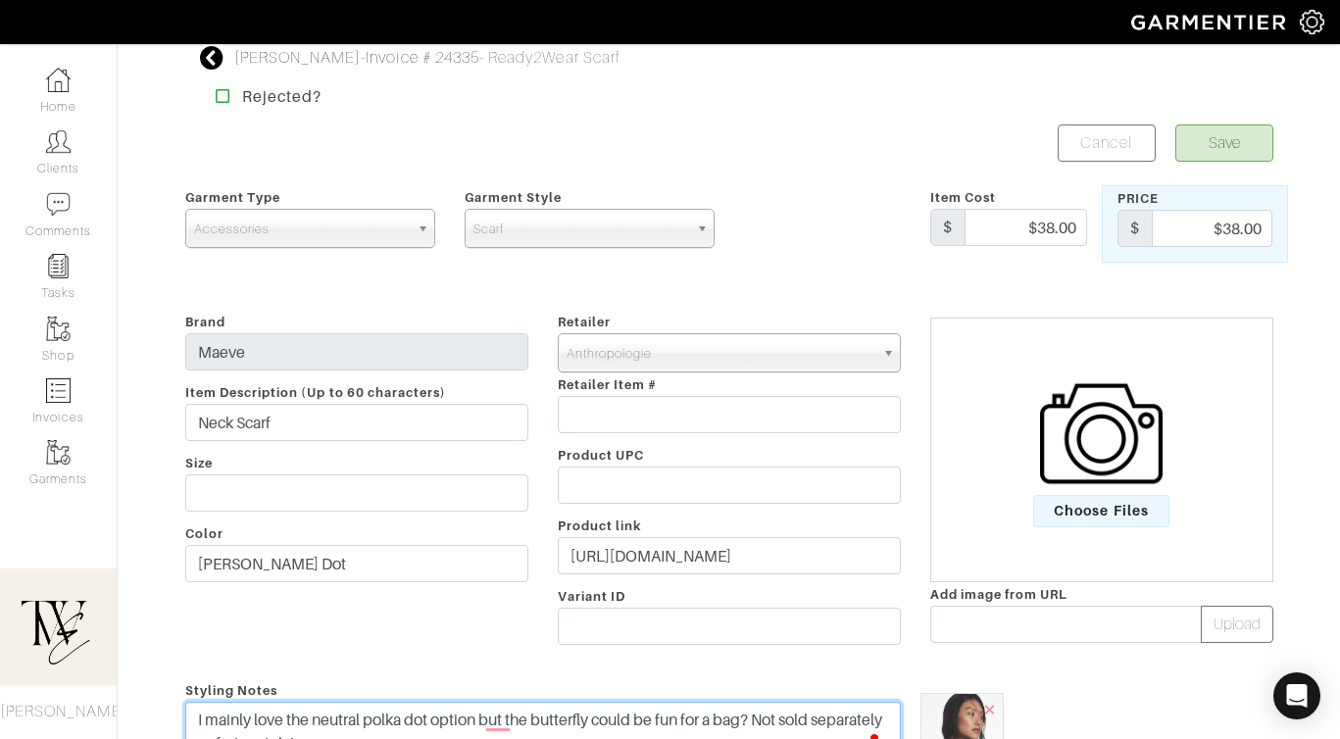
scroll to position [0, 0]
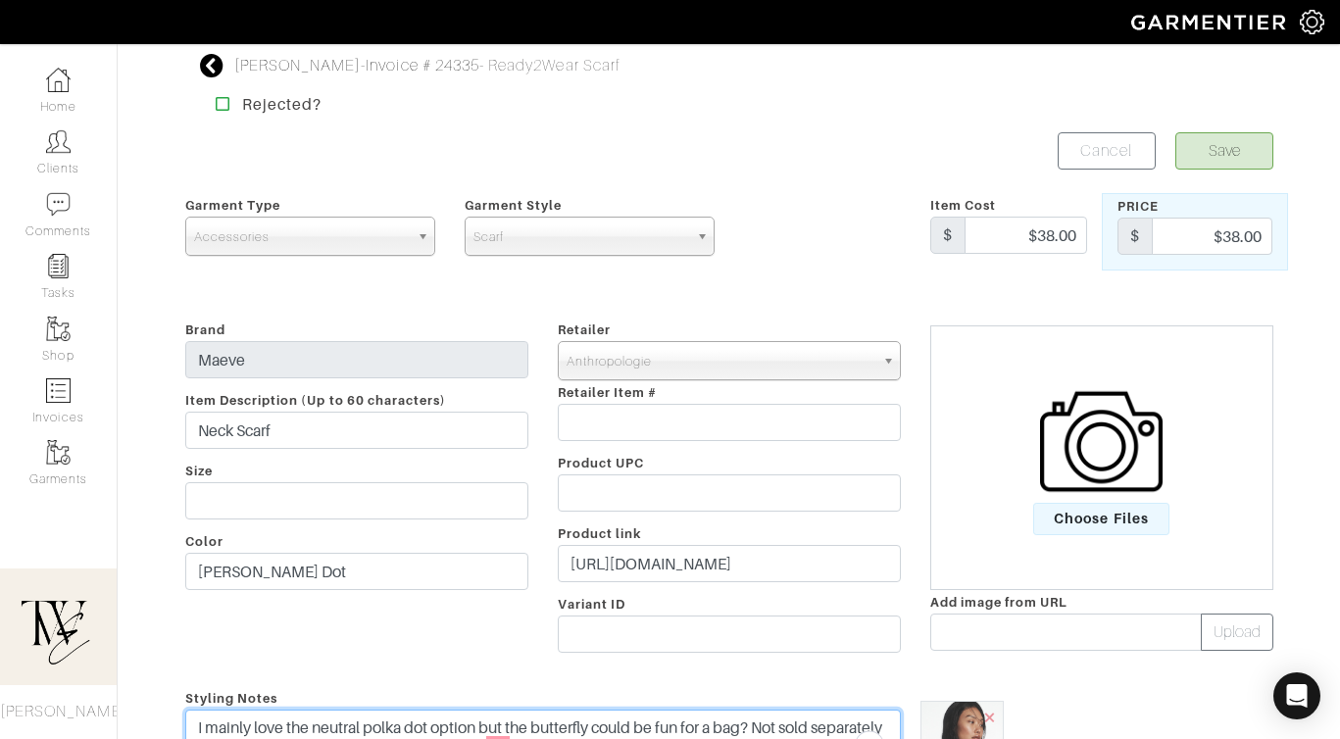
type textarea "I mainly love the neutral polka dot option but the butterfly could be fun for a…"
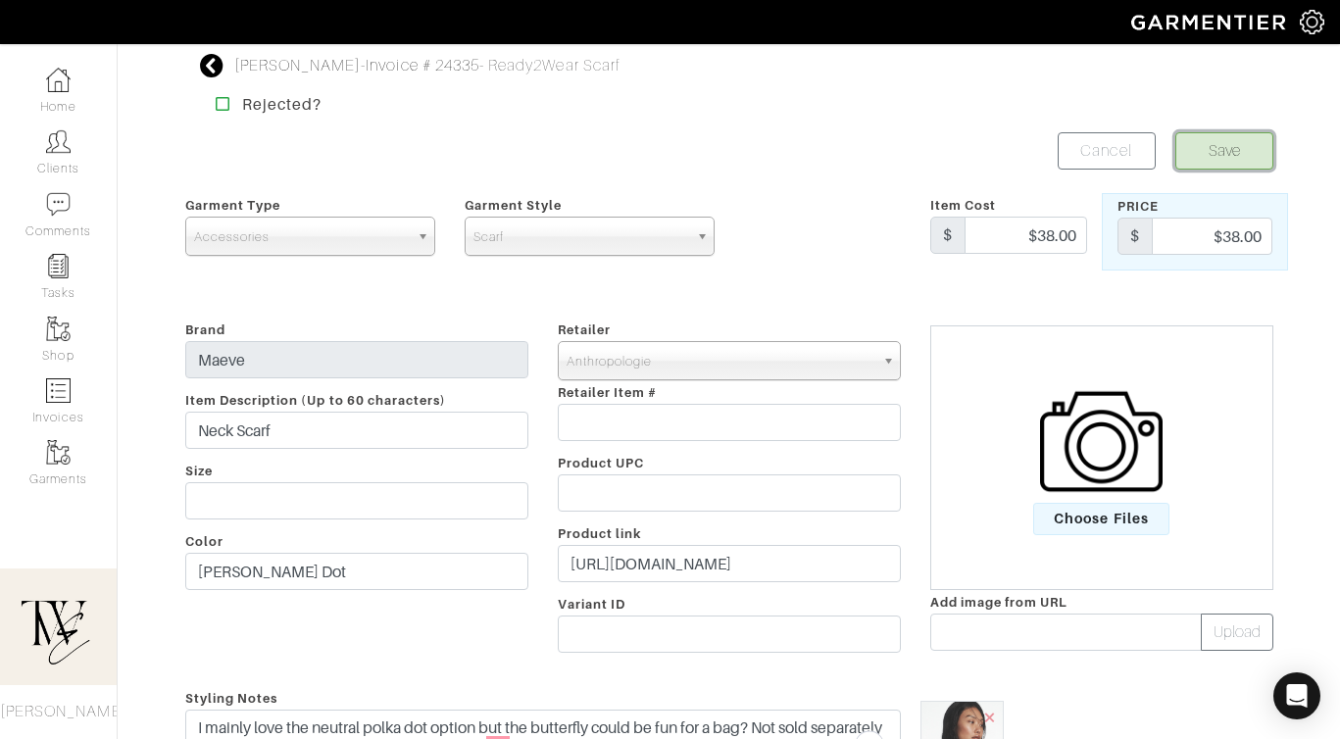
click at [1239, 149] on button "Save" at bounding box center [1224, 150] width 98 height 37
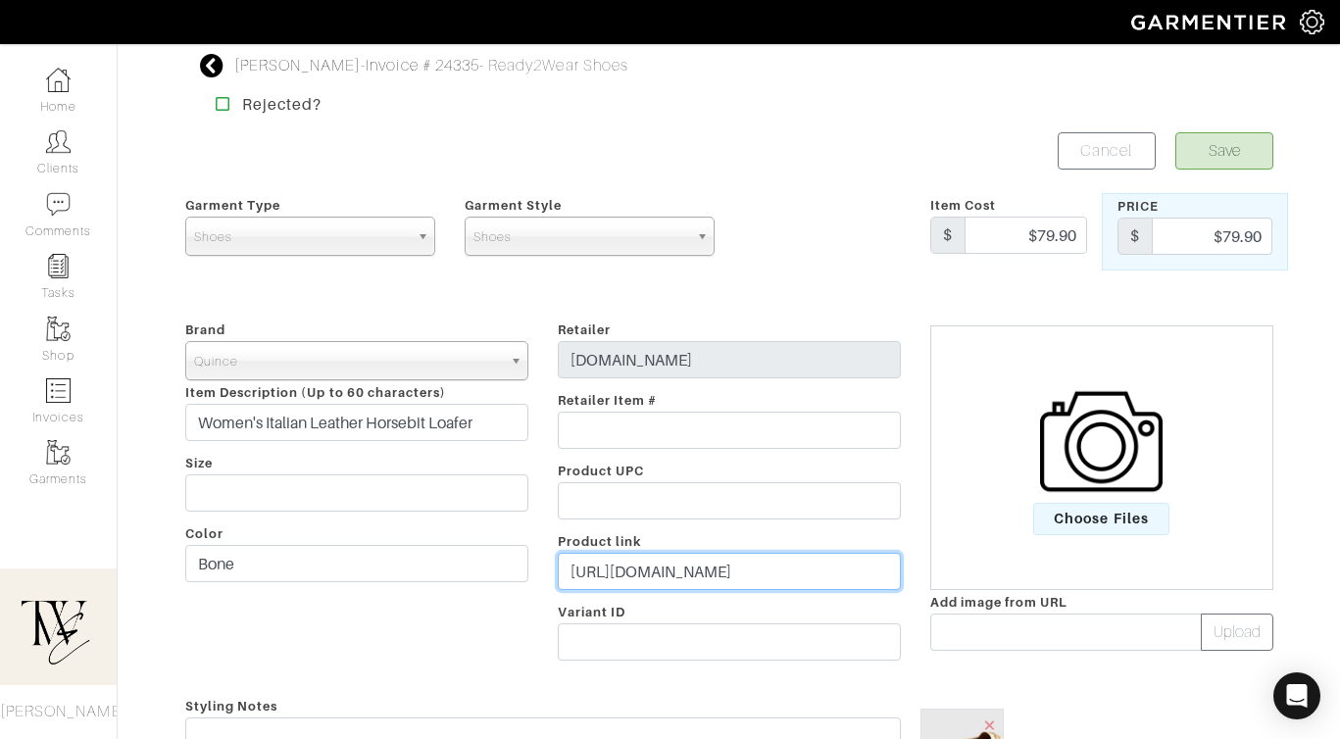
click at [694, 584] on input "https://www.quince.com/women/italian-leather-horsebit-loafer?color=bone&size=6&…" at bounding box center [729, 571] width 343 height 37
paste input "go.shopmy.us/p-22837151"
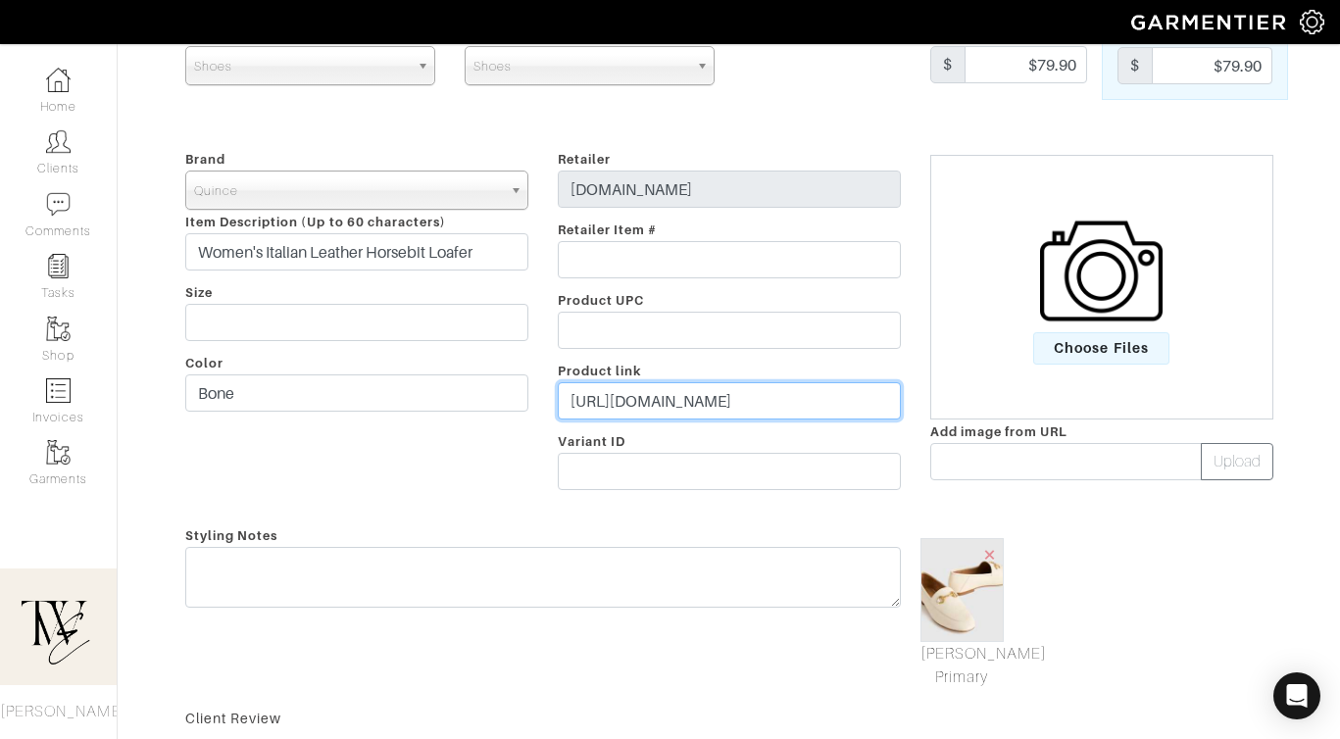
scroll to position [193, 0]
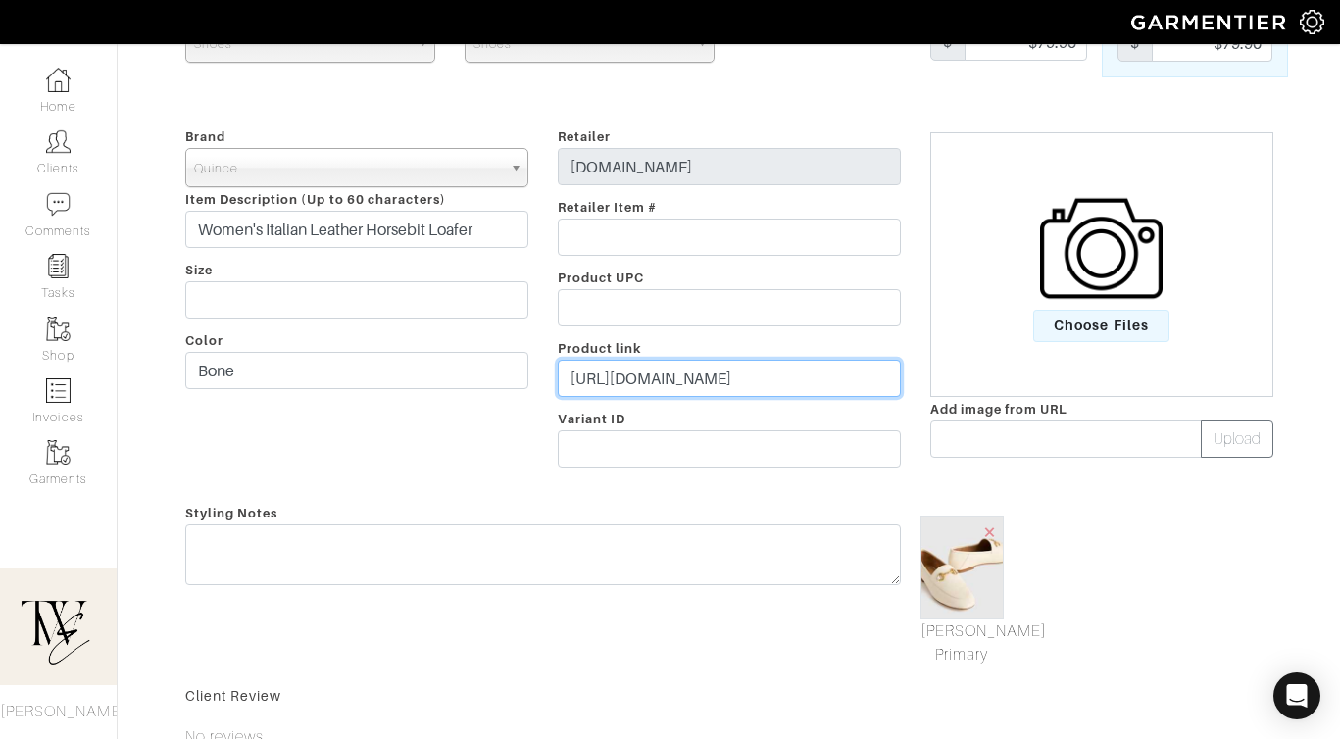
type input "https://go.shopmy.us/p-22837151"
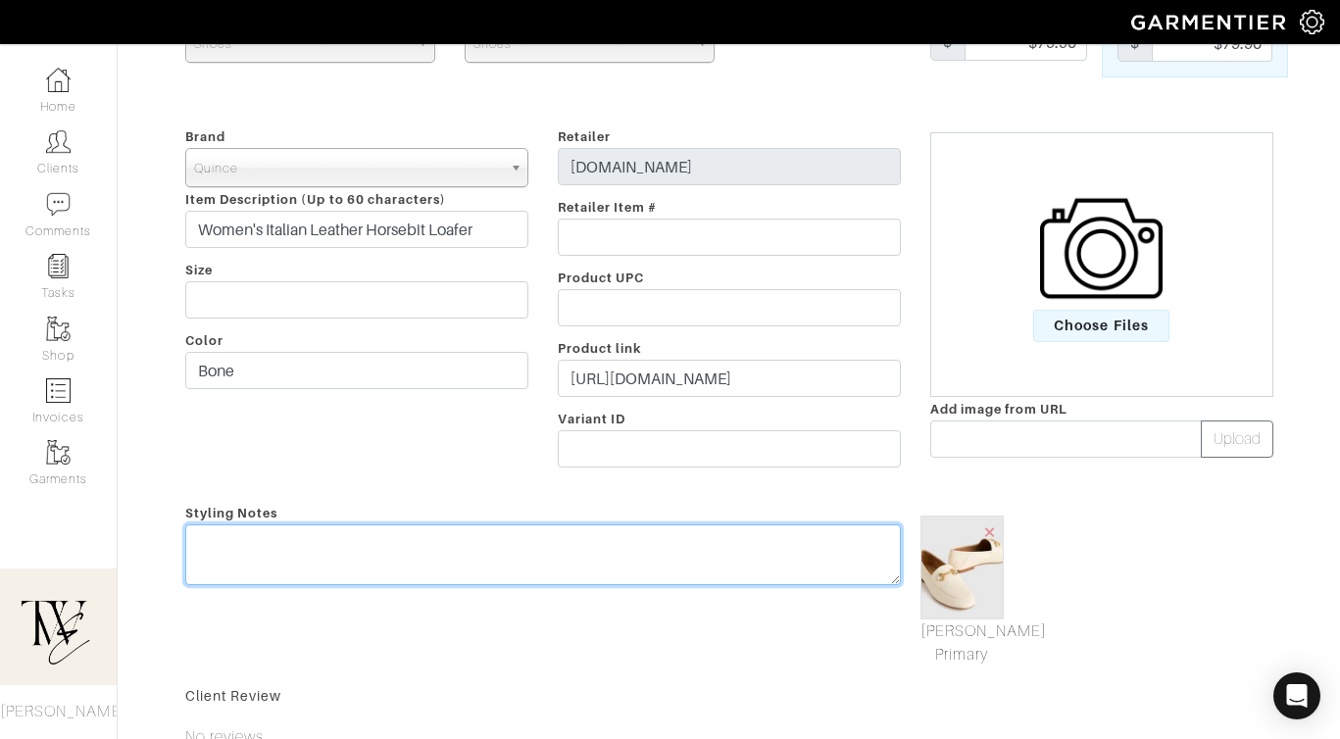
click at [694, 567] on textarea at bounding box center [543, 554] width 716 height 61
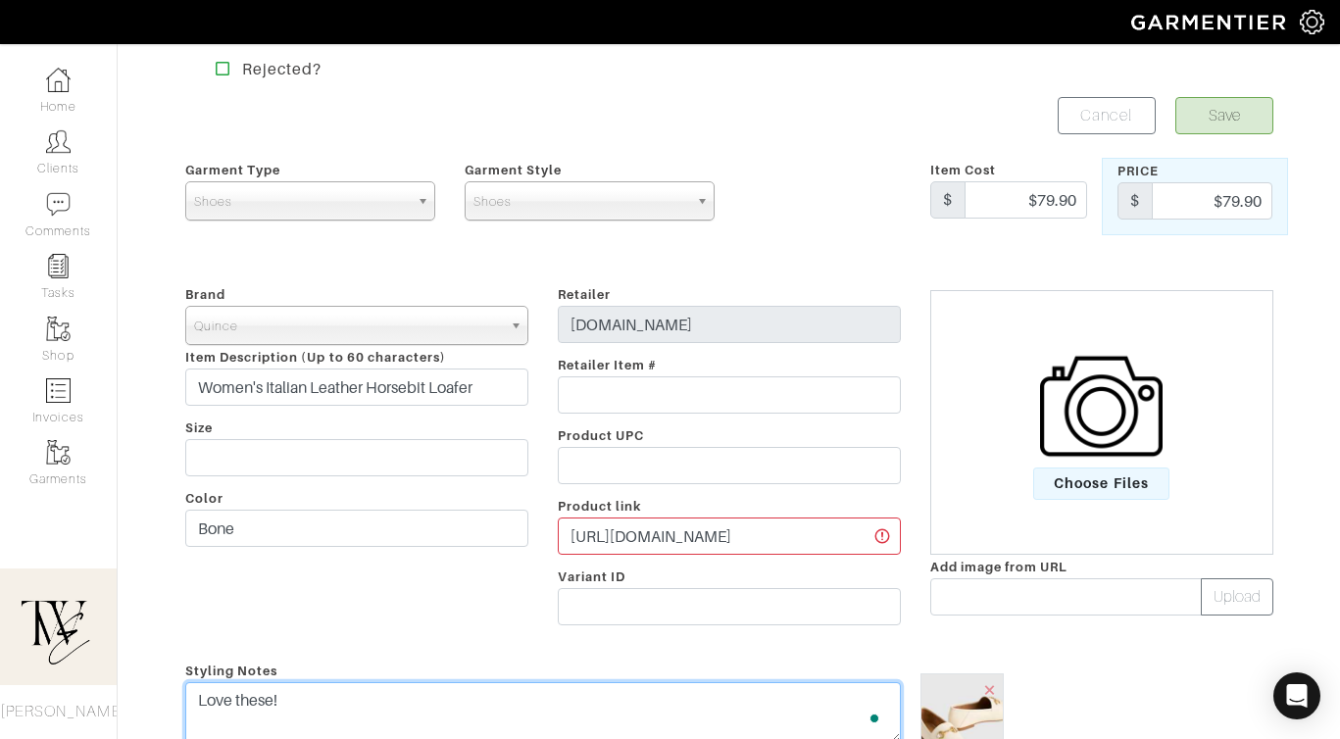
scroll to position [0, 0]
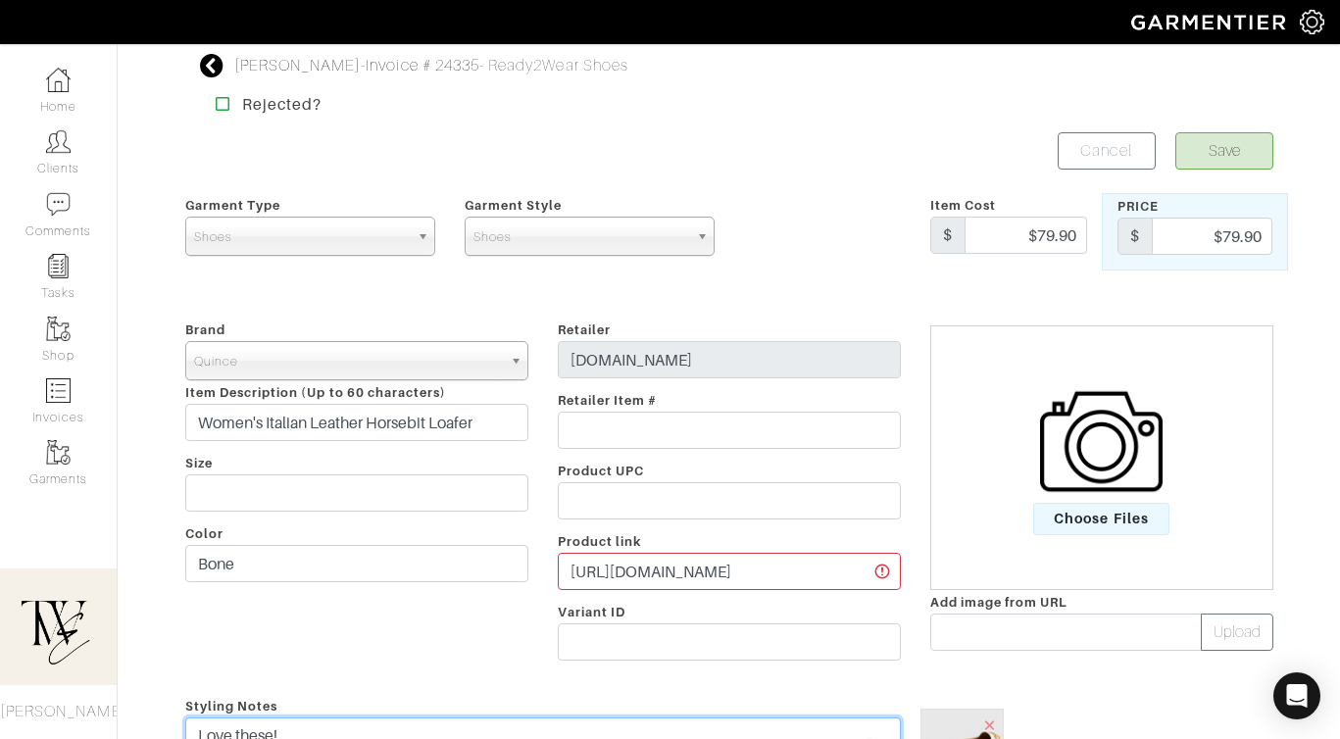
type textarea "Love these!"
click at [1221, 152] on button "Save" at bounding box center [1224, 150] width 98 height 37
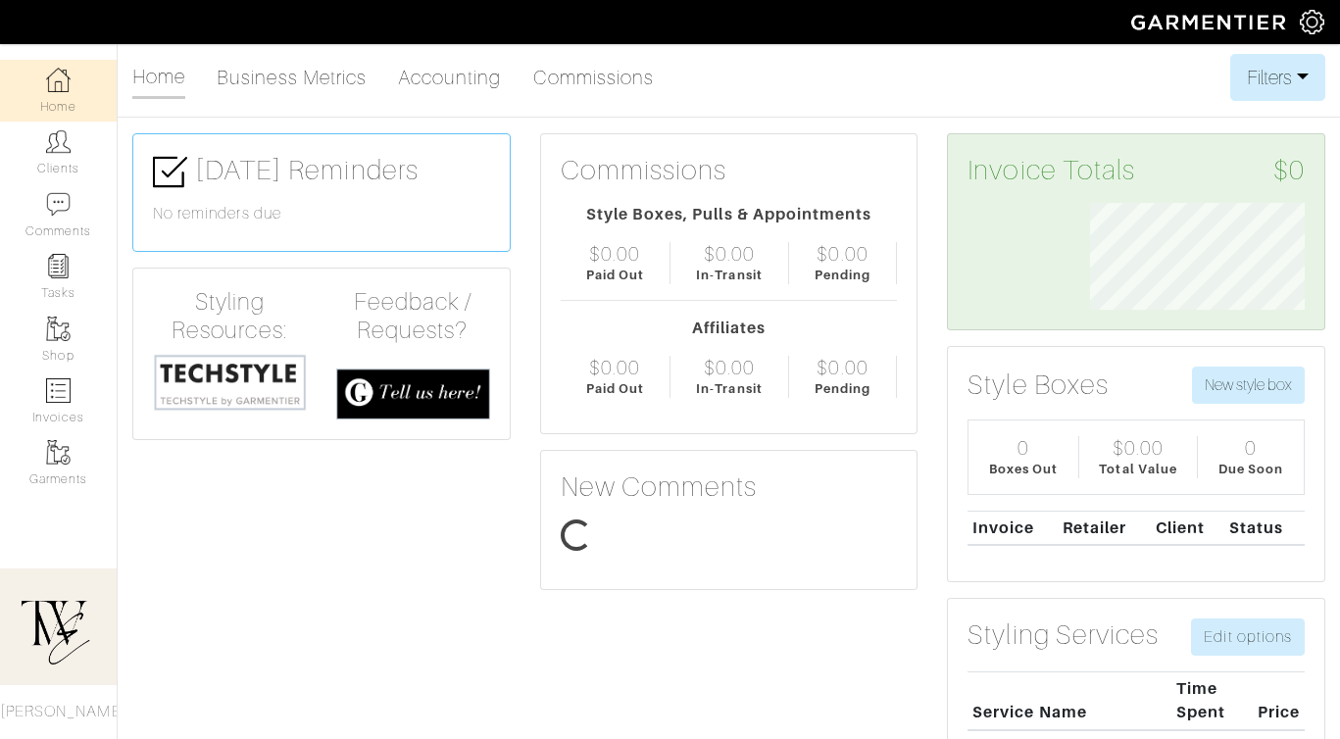
scroll to position [107, 244]
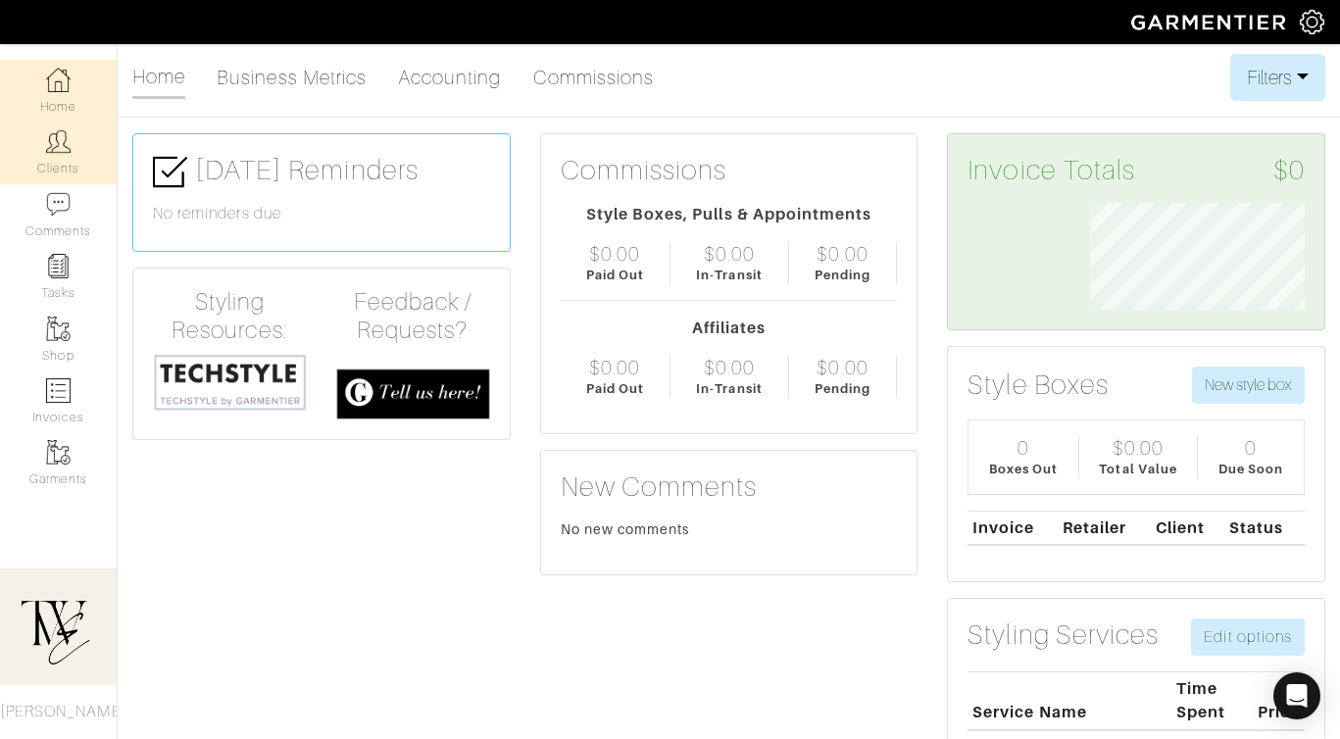
click at [67, 164] on link "Clients" at bounding box center [58, 153] width 117 height 62
click at [74, 147] on link "Clients" at bounding box center [58, 153] width 117 height 62
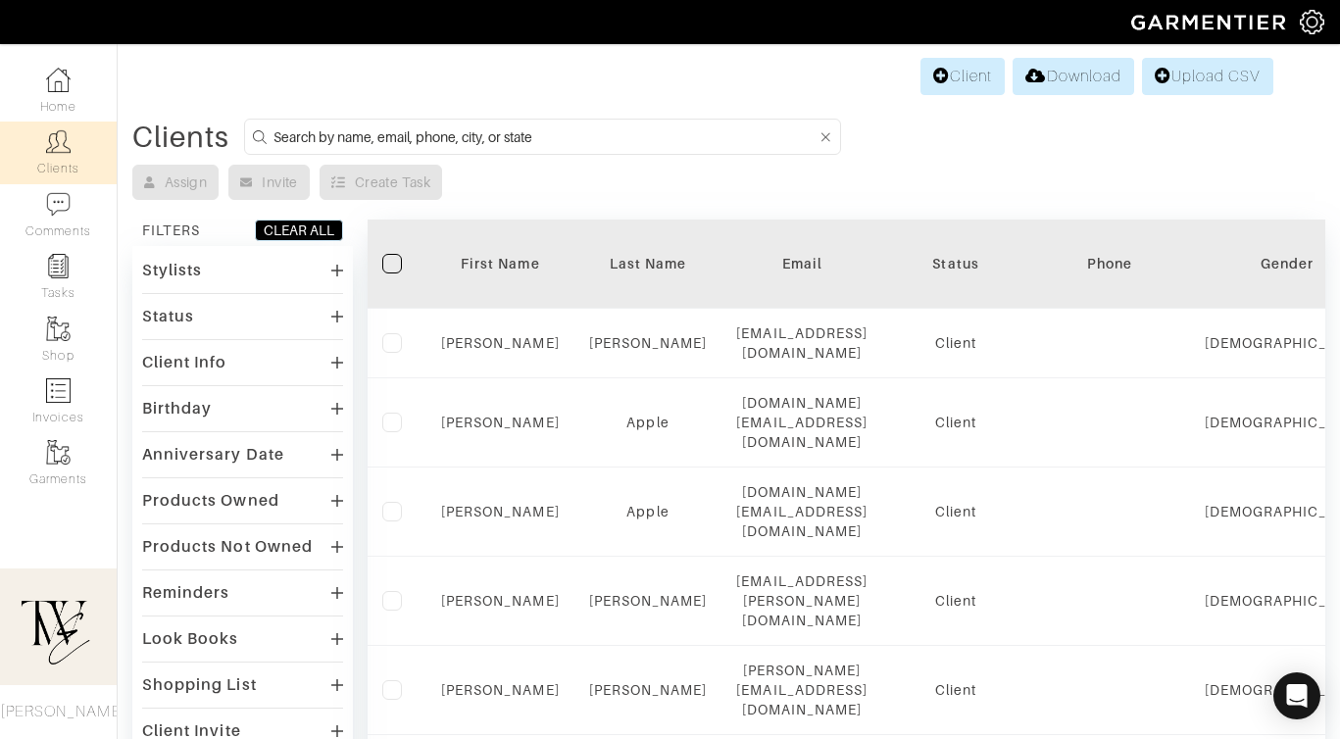
click at [534, 263] on div "First Name" at bounding box center [500, 264] width 119 height 20
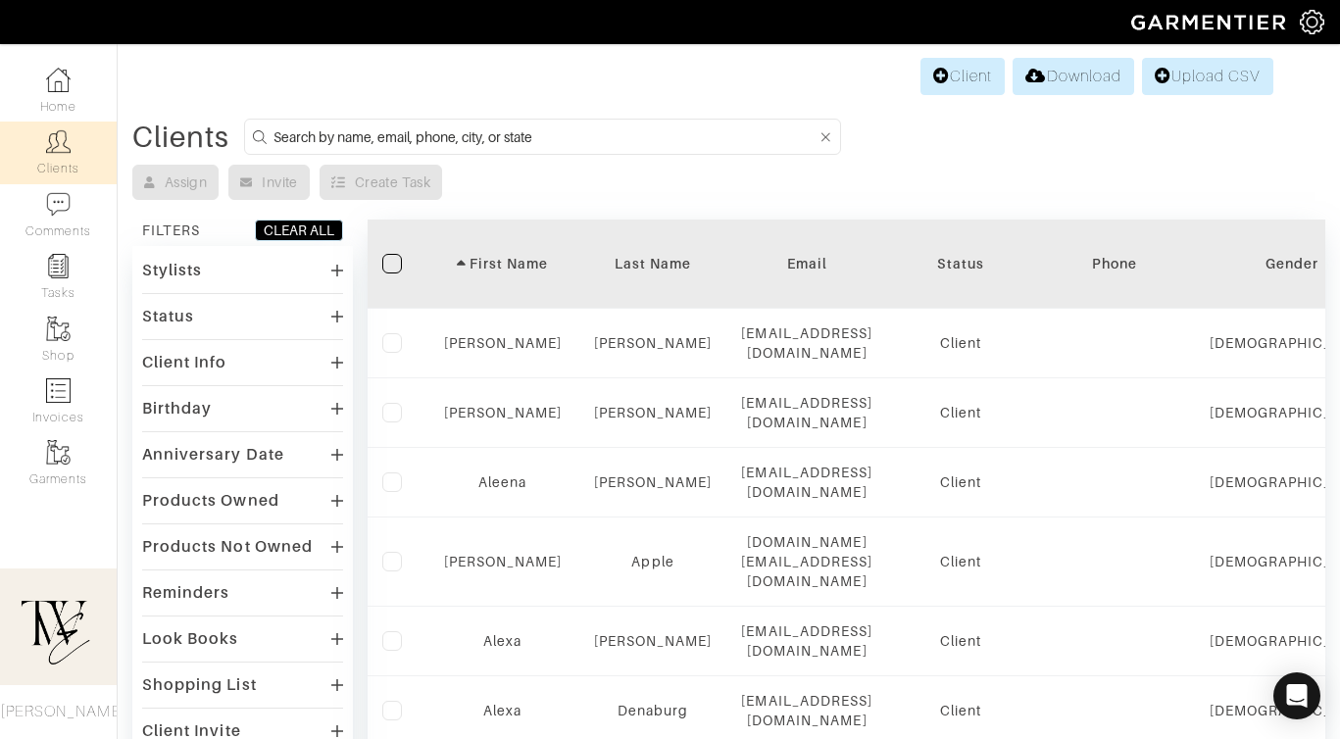
click at [534, 263] on div "First Name" at bounding box center [503, 264] width 124 height 20
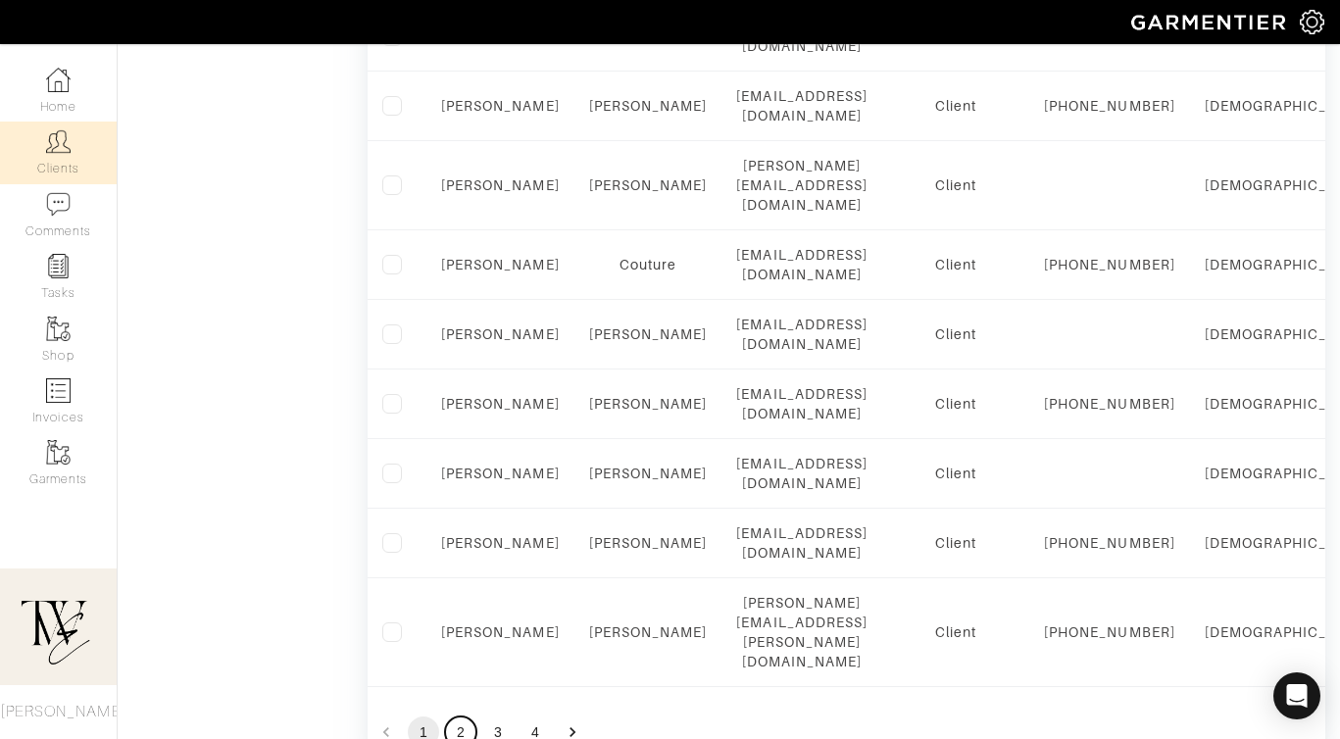
click at [470, 717] on button "2" at bounding box center [460, 732] width 31 height 31
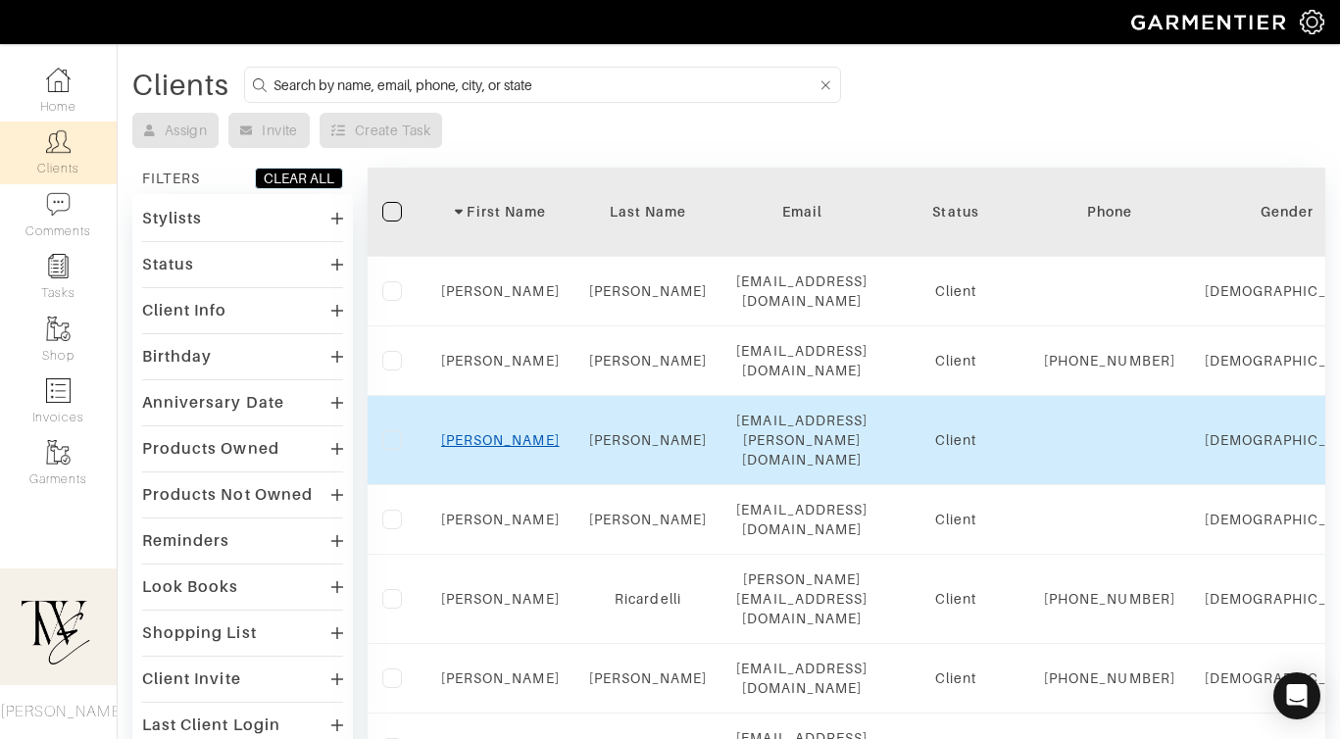
scroll to position [41, 0]
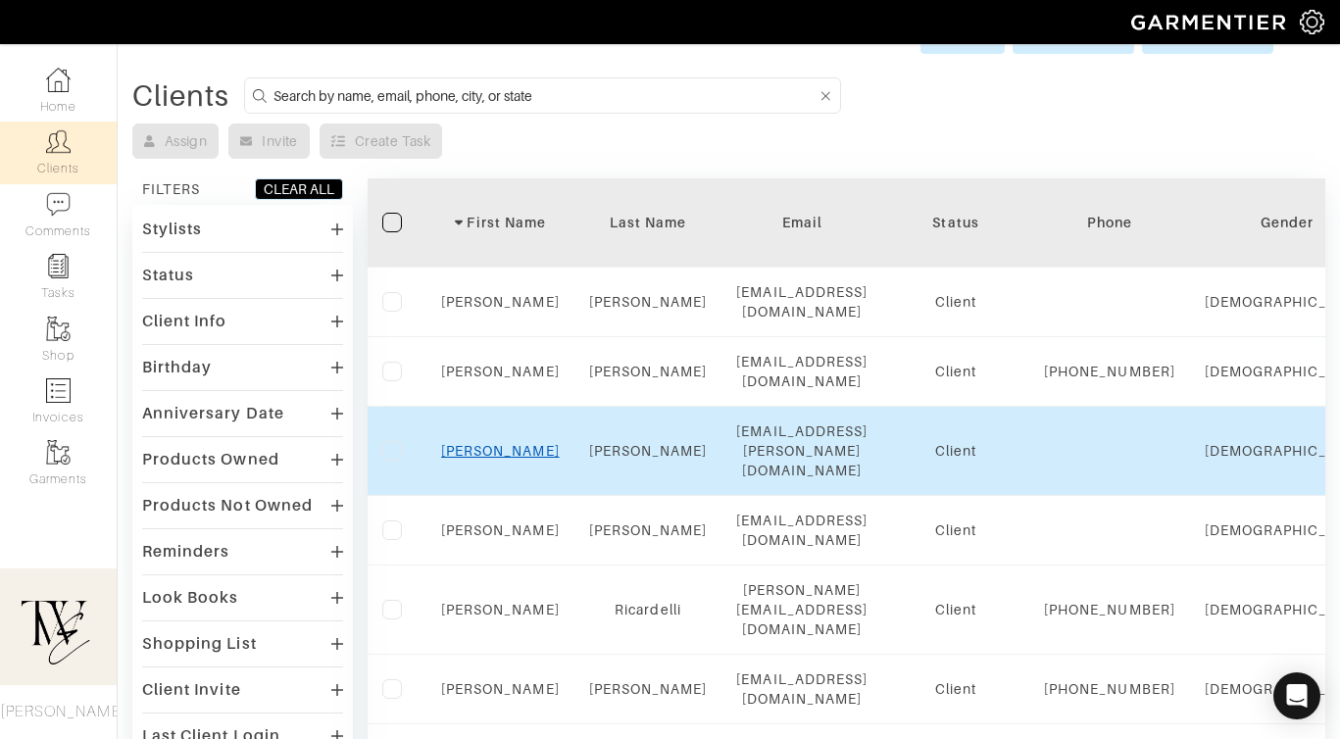
click at [526, 452] on link "Jasmine" at bounding box center [500, 451] width 119 height 16
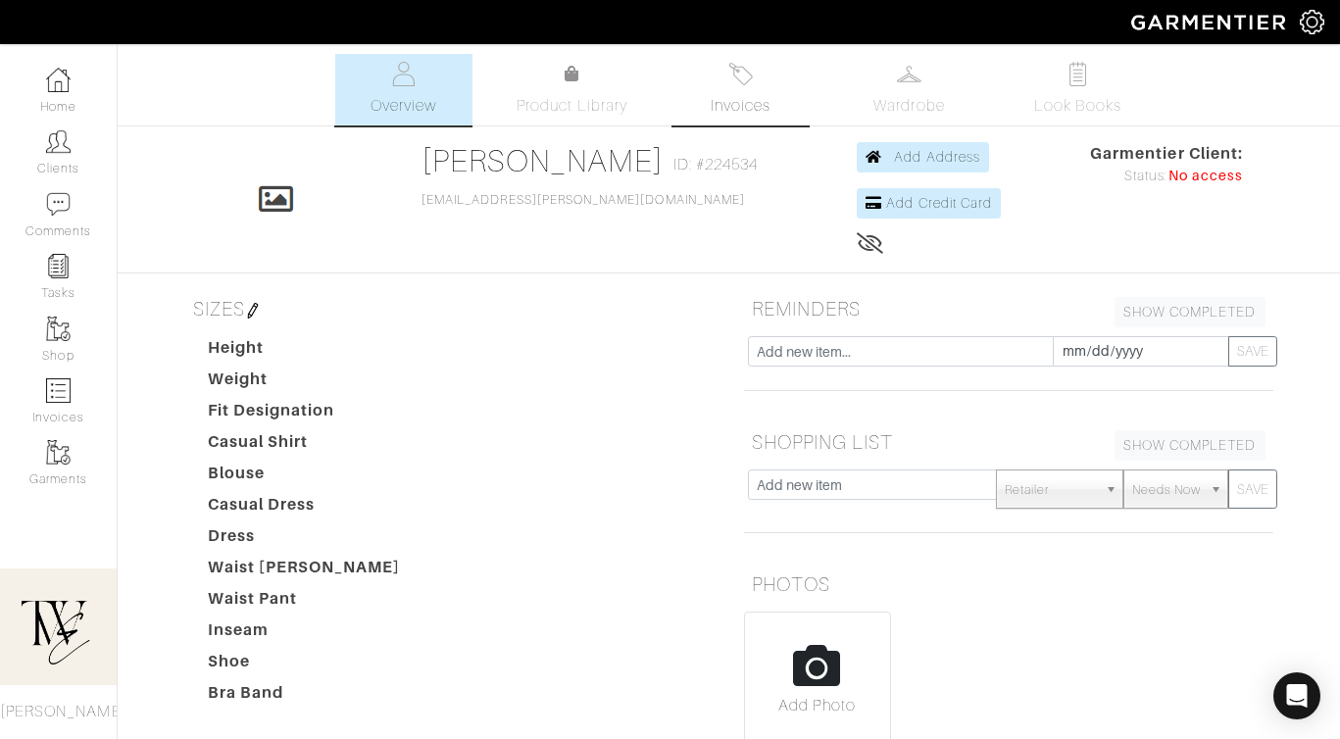
click at [755, 125] on link "Invoices" at bounding box center [741, 90] width 137 height 72
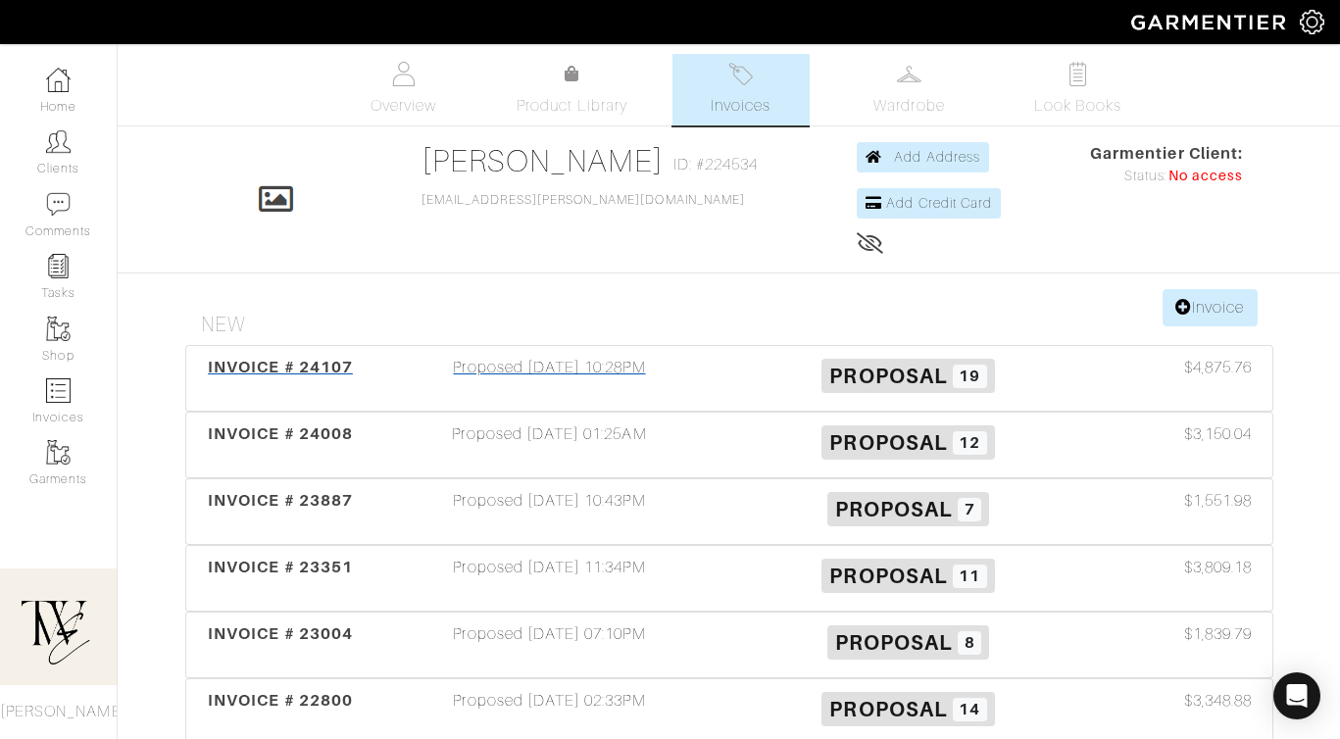
click at [336, 379] on div "INVOICE # 24107" at bounding box center [280, 378] width 179 height 45
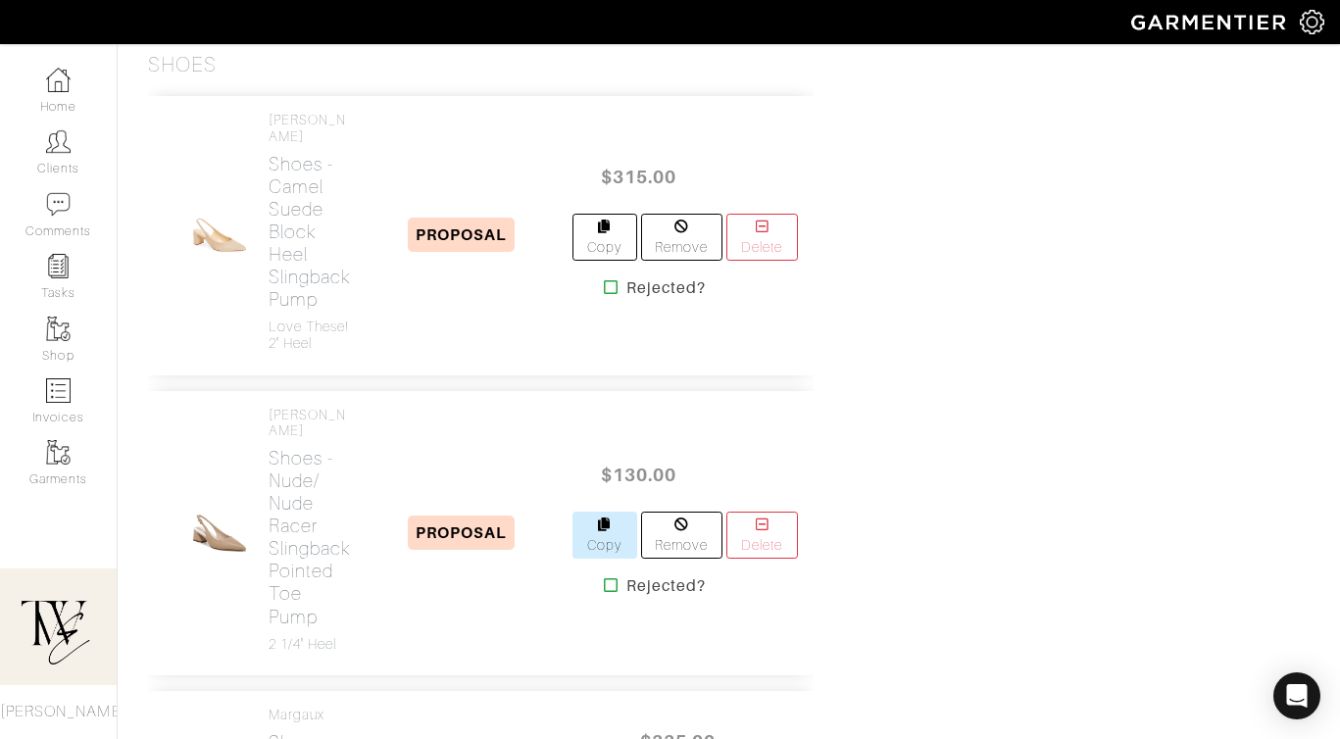
scroll to position [6438, 0]
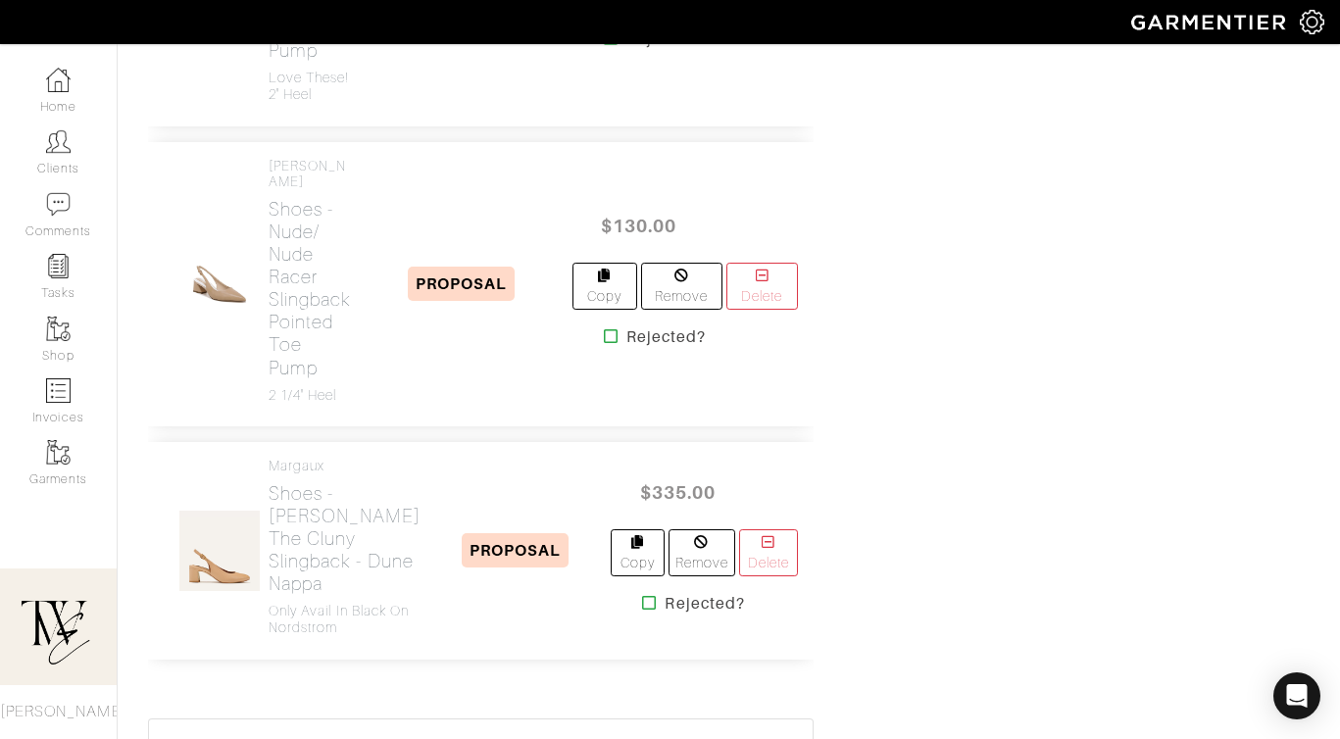
click at [604, 46] on icon at bounding box center [611, 38] width 15 height 16
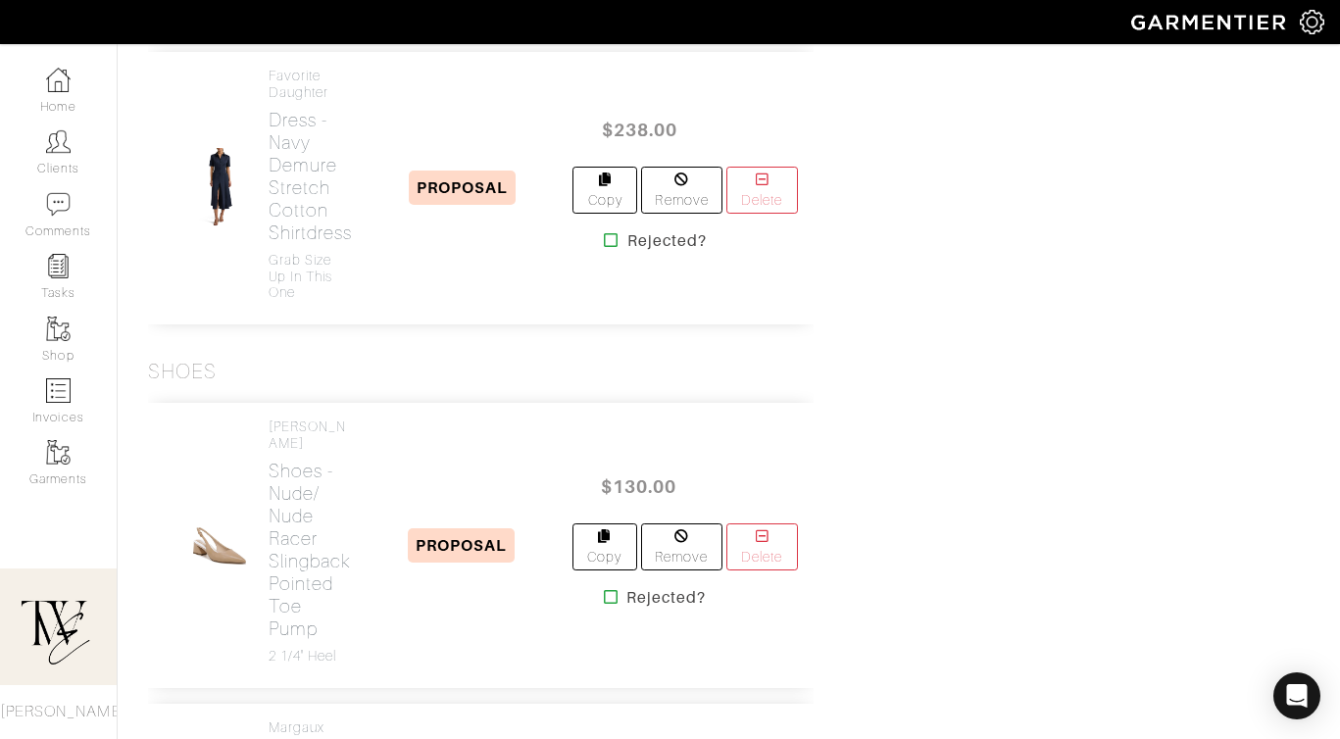
scroll to position [6539, 0]
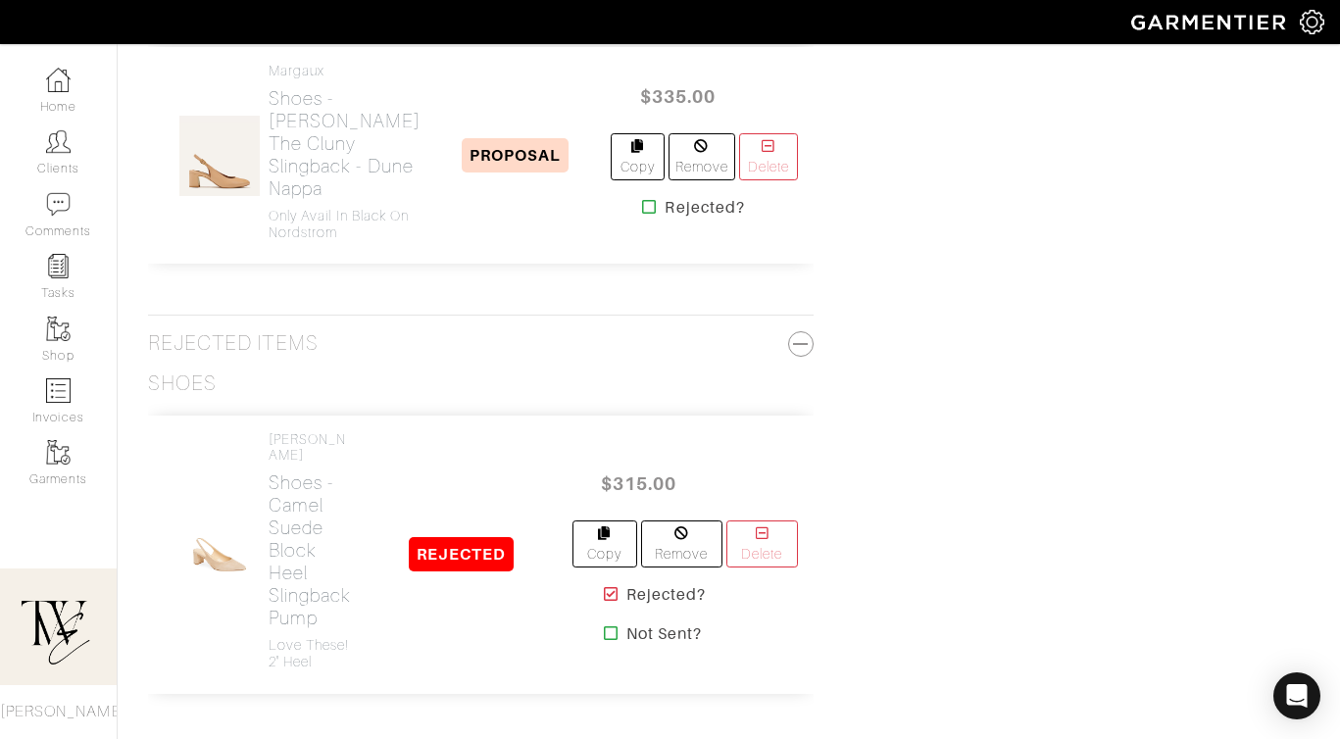
click at [642, 215] on icon at bounding box center [649, 207] width 15 height 16
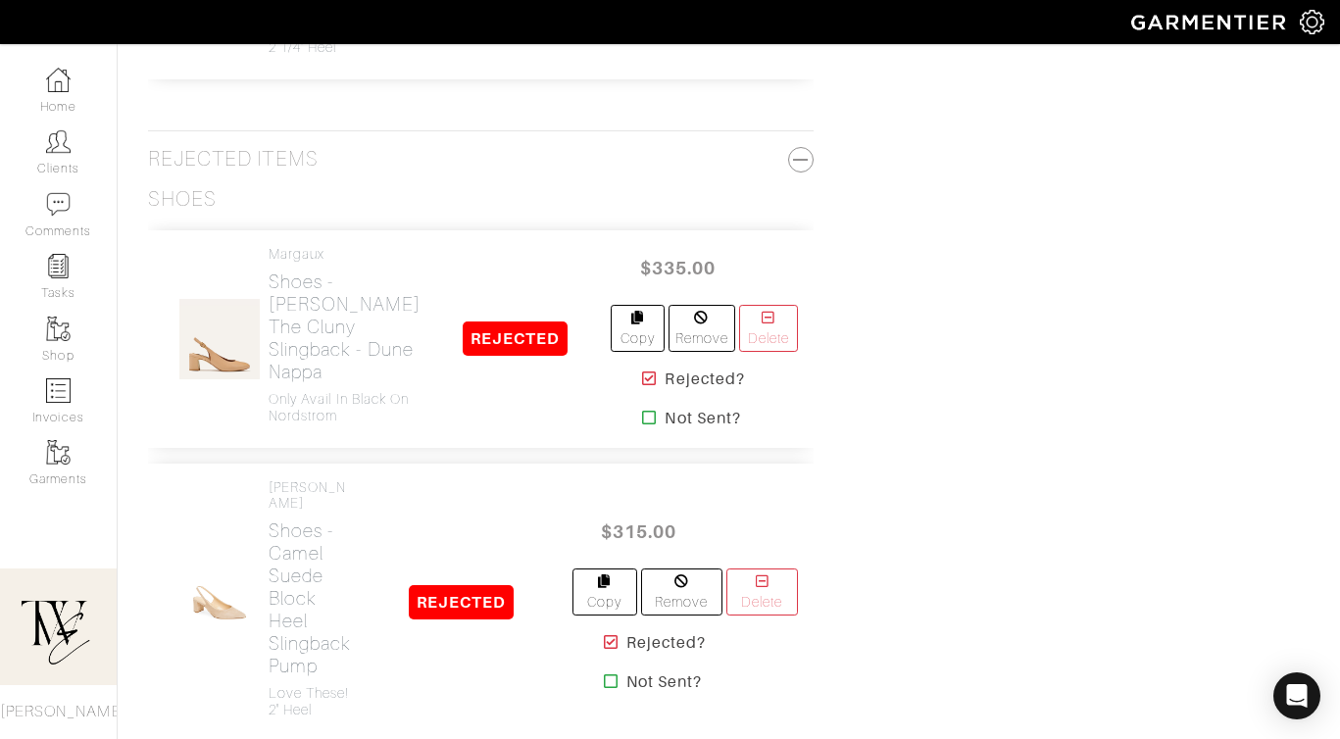
scroll to position [6415, 0]
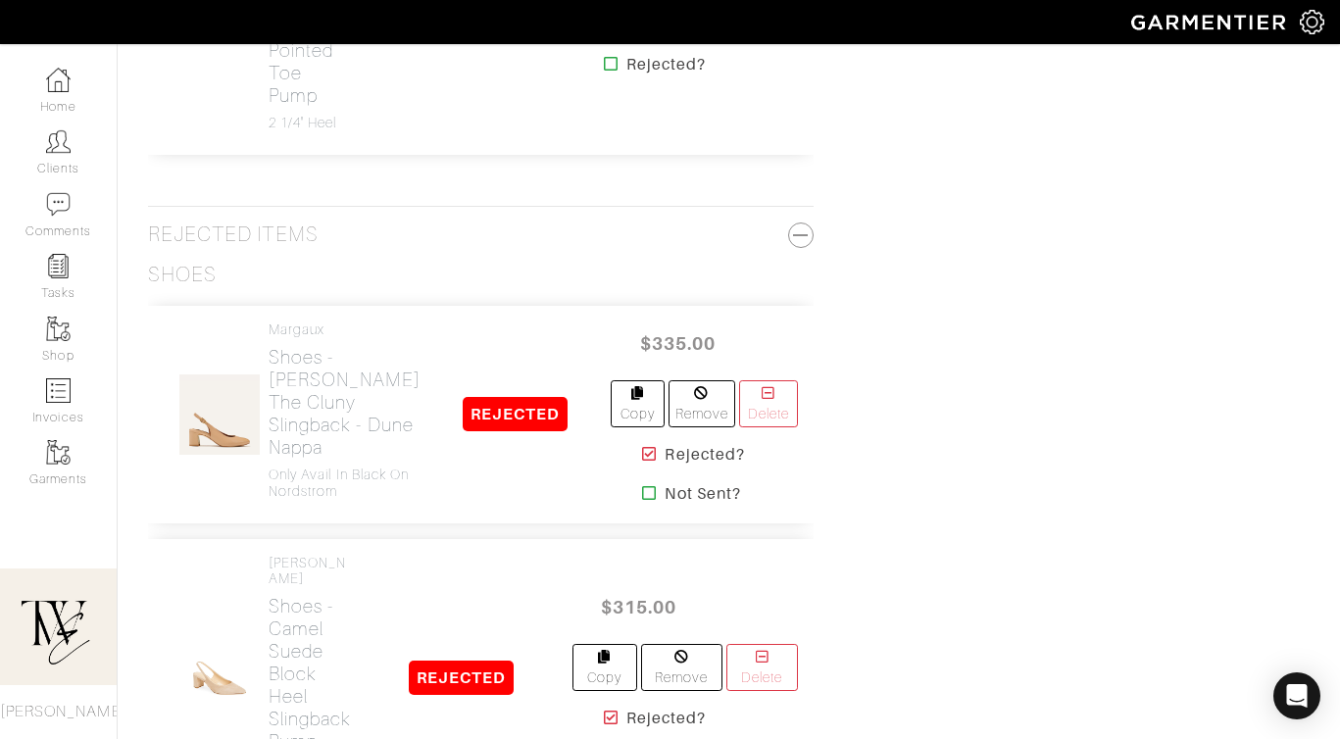
click at [604, 72] on icon at bounding box center [611, 64] width 15 height 16
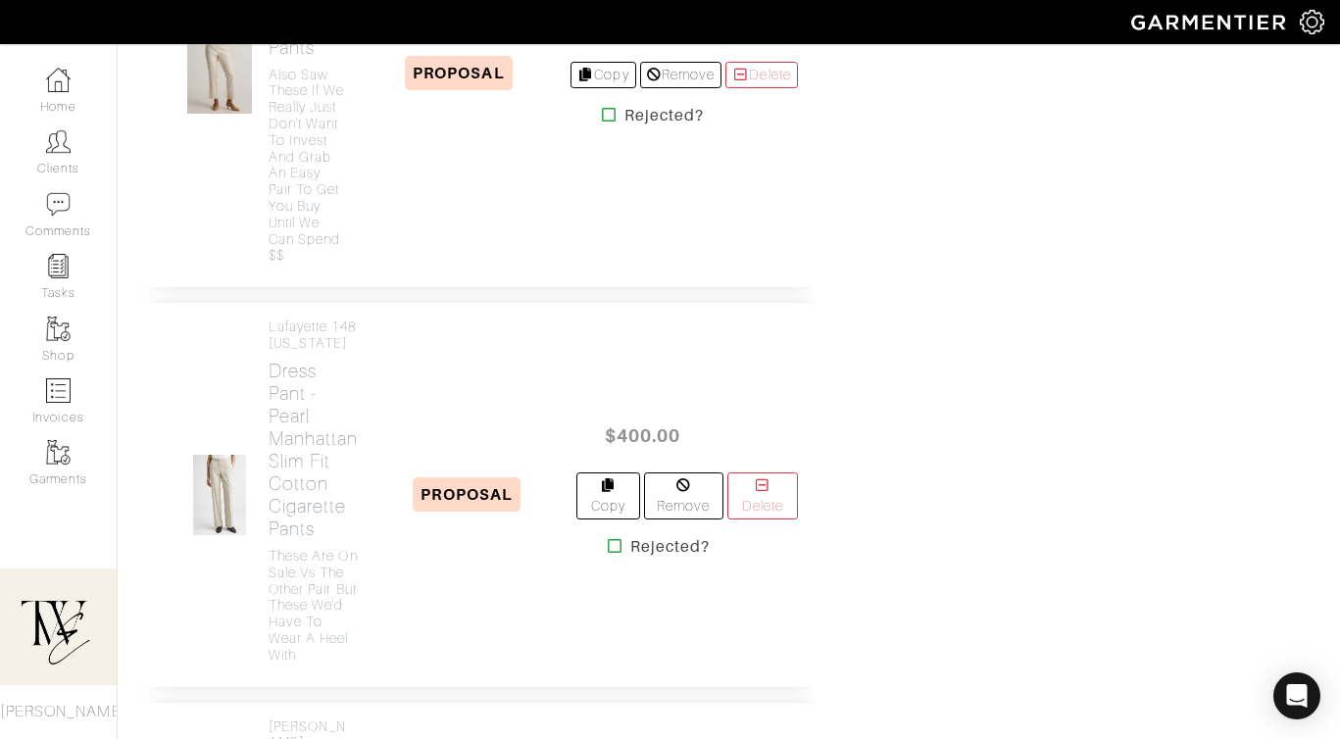
scroll to position [2925, 0]
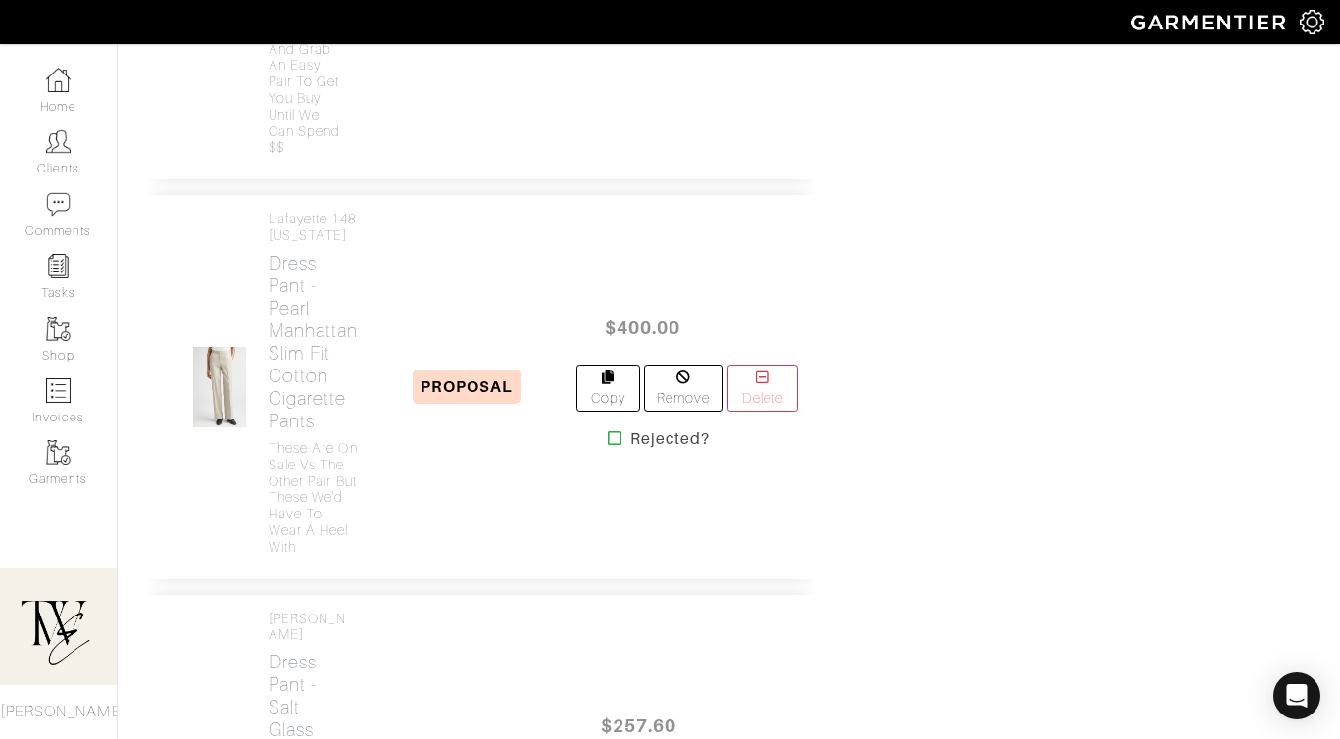
click at [608, 446] on icon at bounding box center [615, 438] width 15 height 16
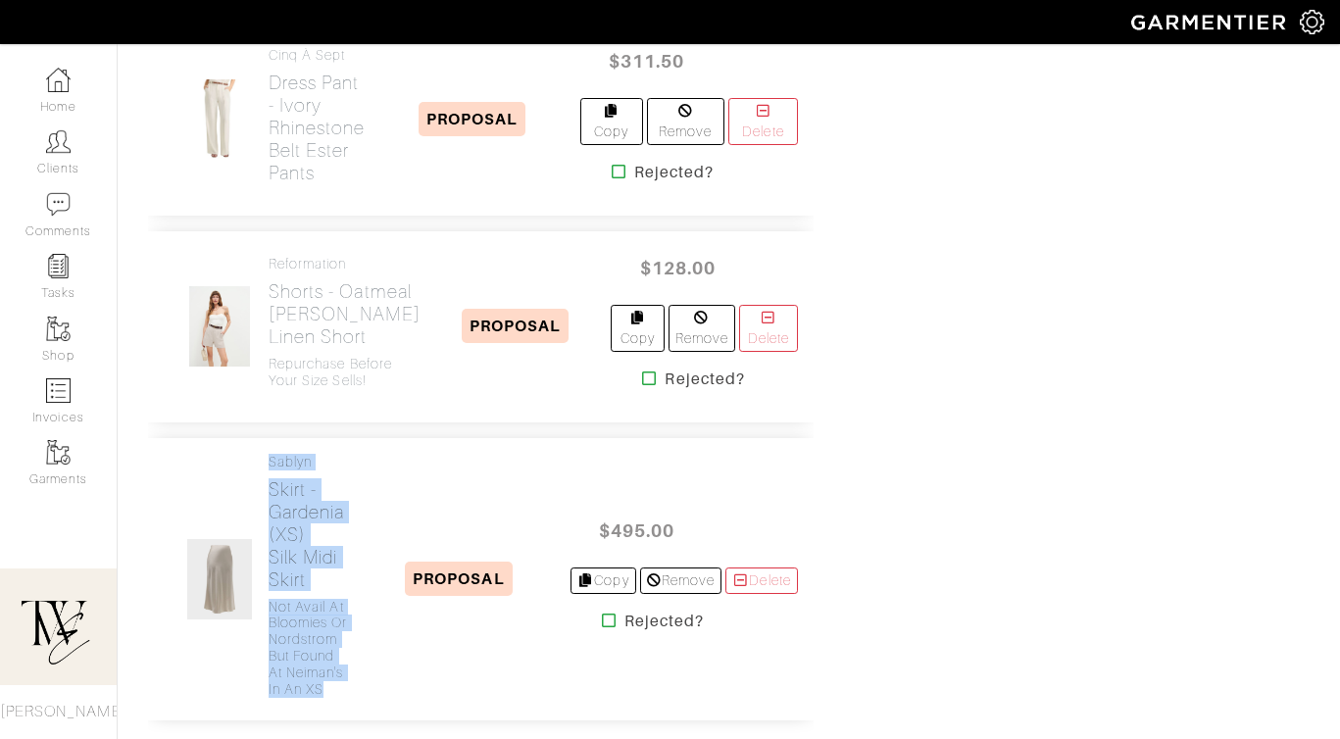
scroll to position [4182, 0]
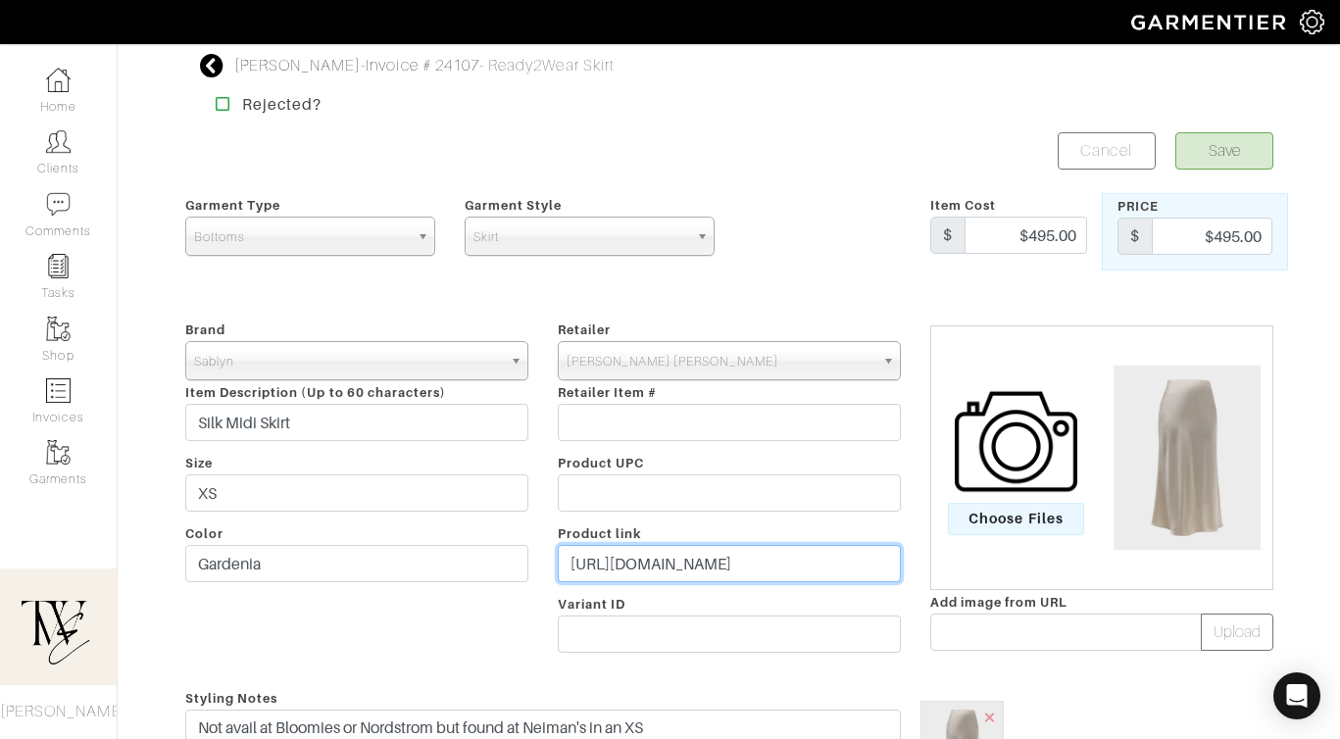
click at [607, 566] on input "[URL][DOMAIN_NAME]" at bounding box center [729, 563] width 343 height 37
